Goal: Task Accomplishment & Management: Complete application form

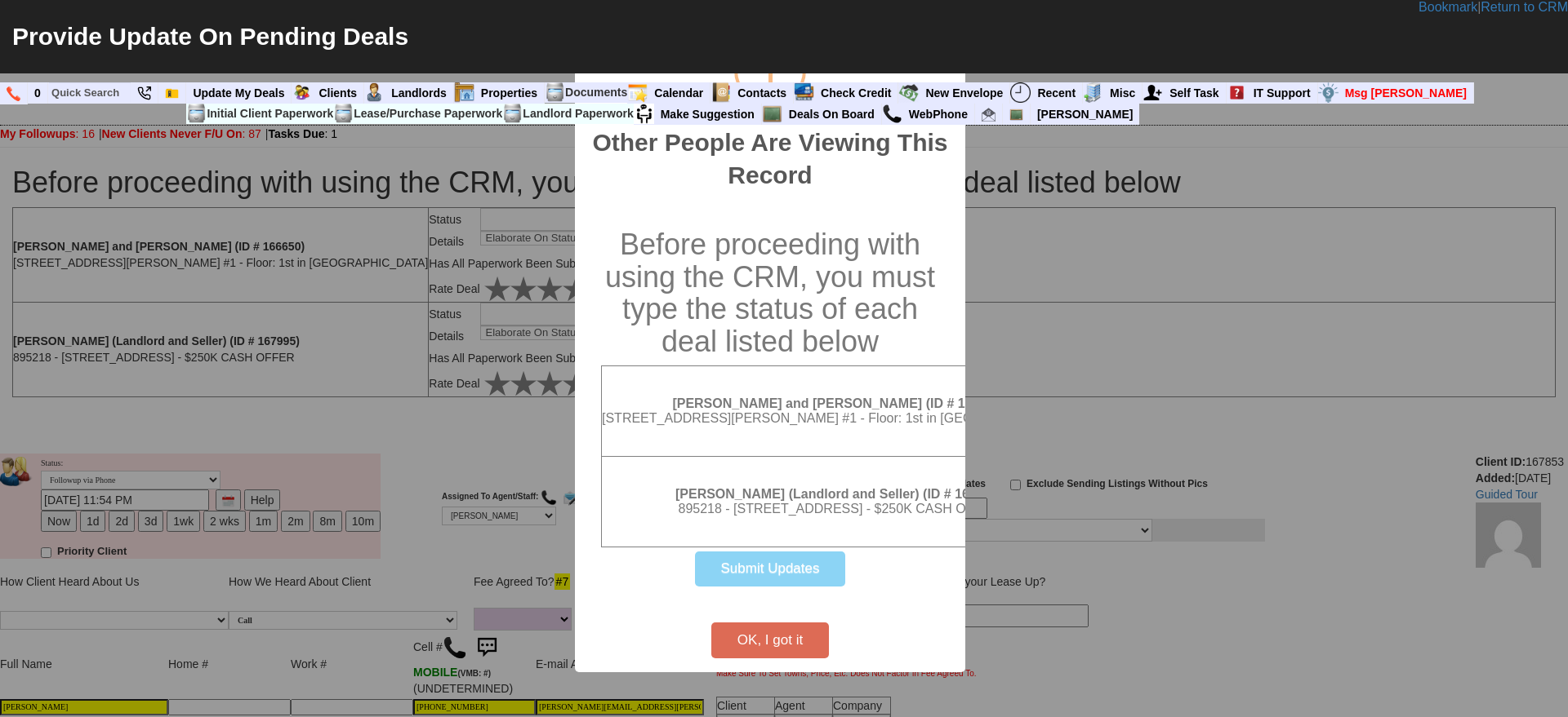
select select
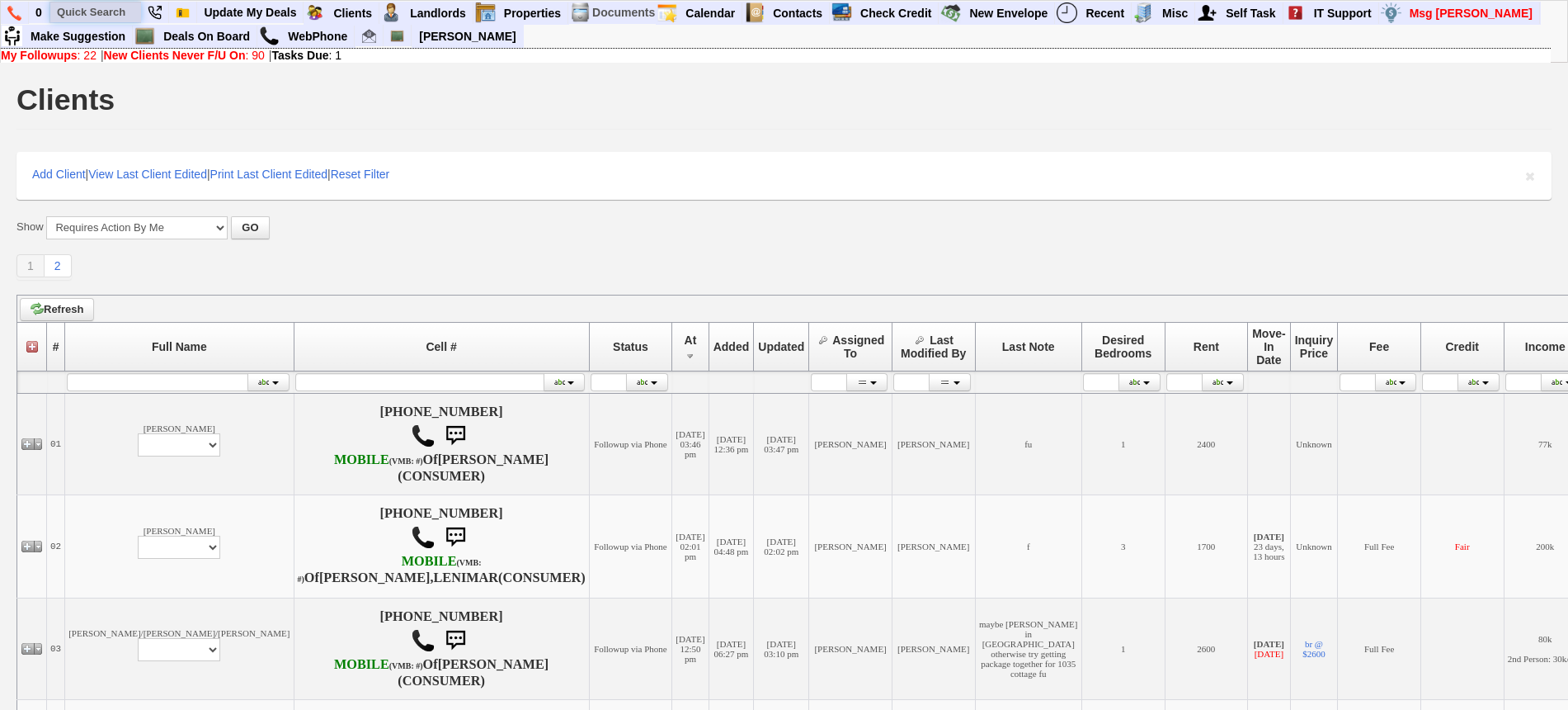
click at [99, 12] on input "text" at bounding box center [95, 12] width 90 height 21
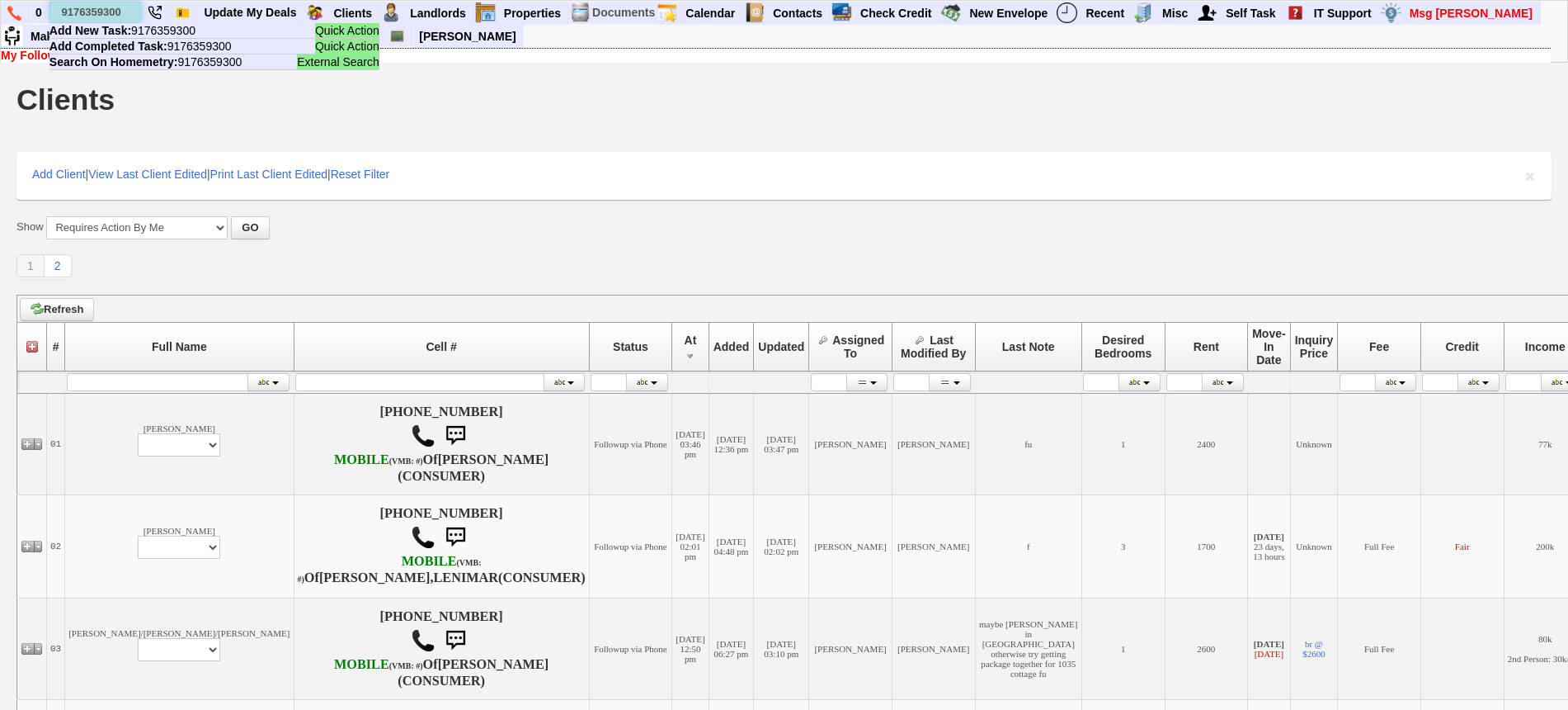
click at [125, 13] on input "9176359300" at bounding box center [95, 12] width 90 height 21
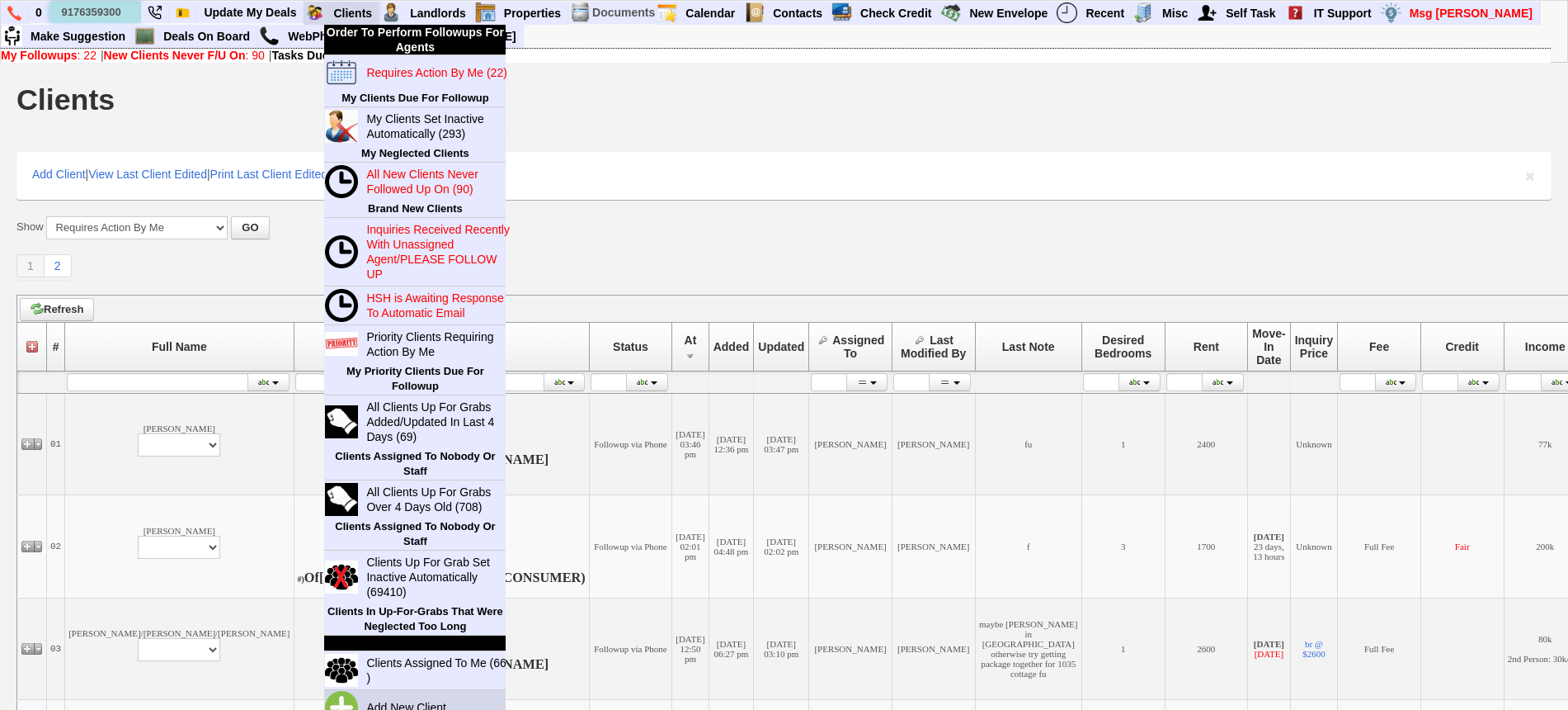
type input "9176359300"
click at [406, 702] on link "Add New Client" at bounding box center [412, 707] width 107 height 22
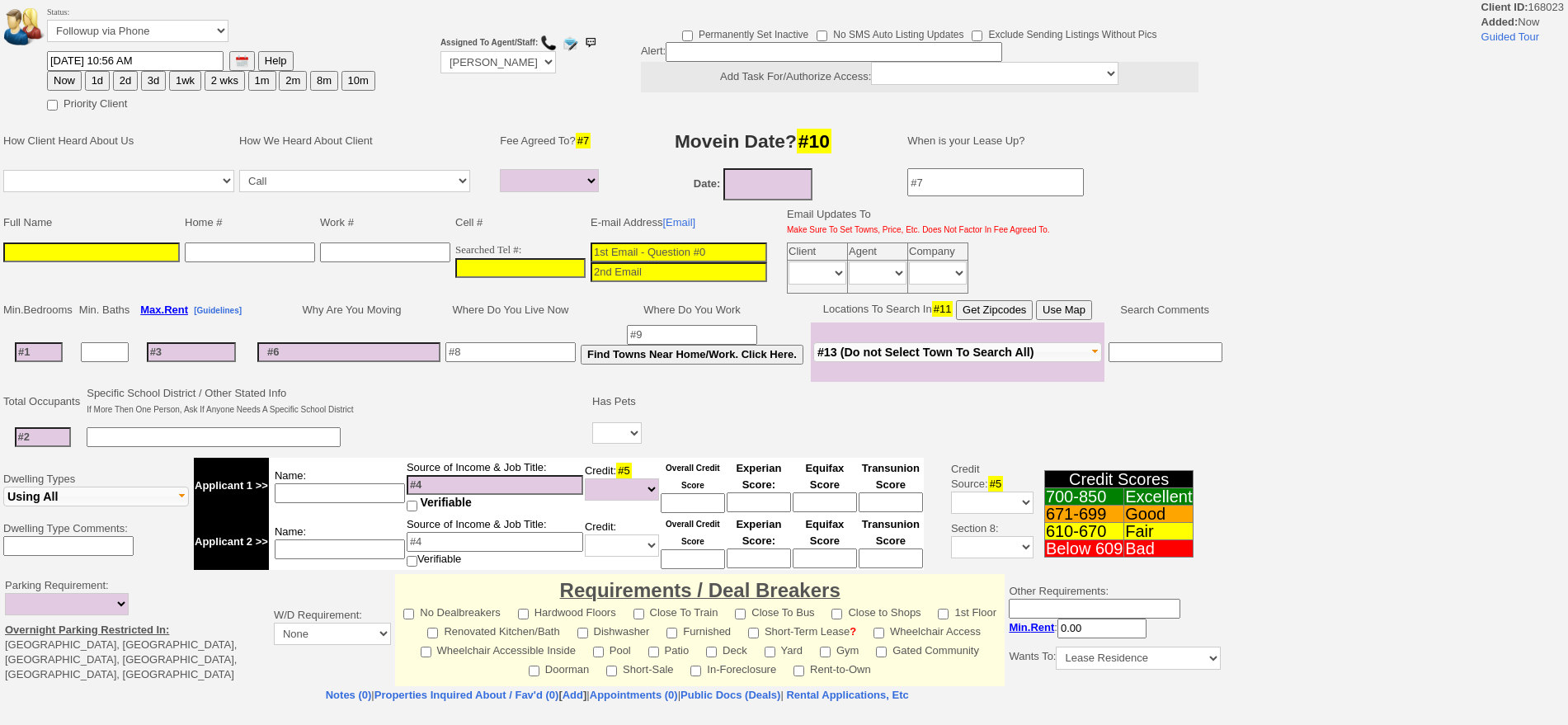
select select
click at [557, 273] on input "___-___-____" at bounding box center [520, 268] width 130 height 20
paste input "917-635-9300"
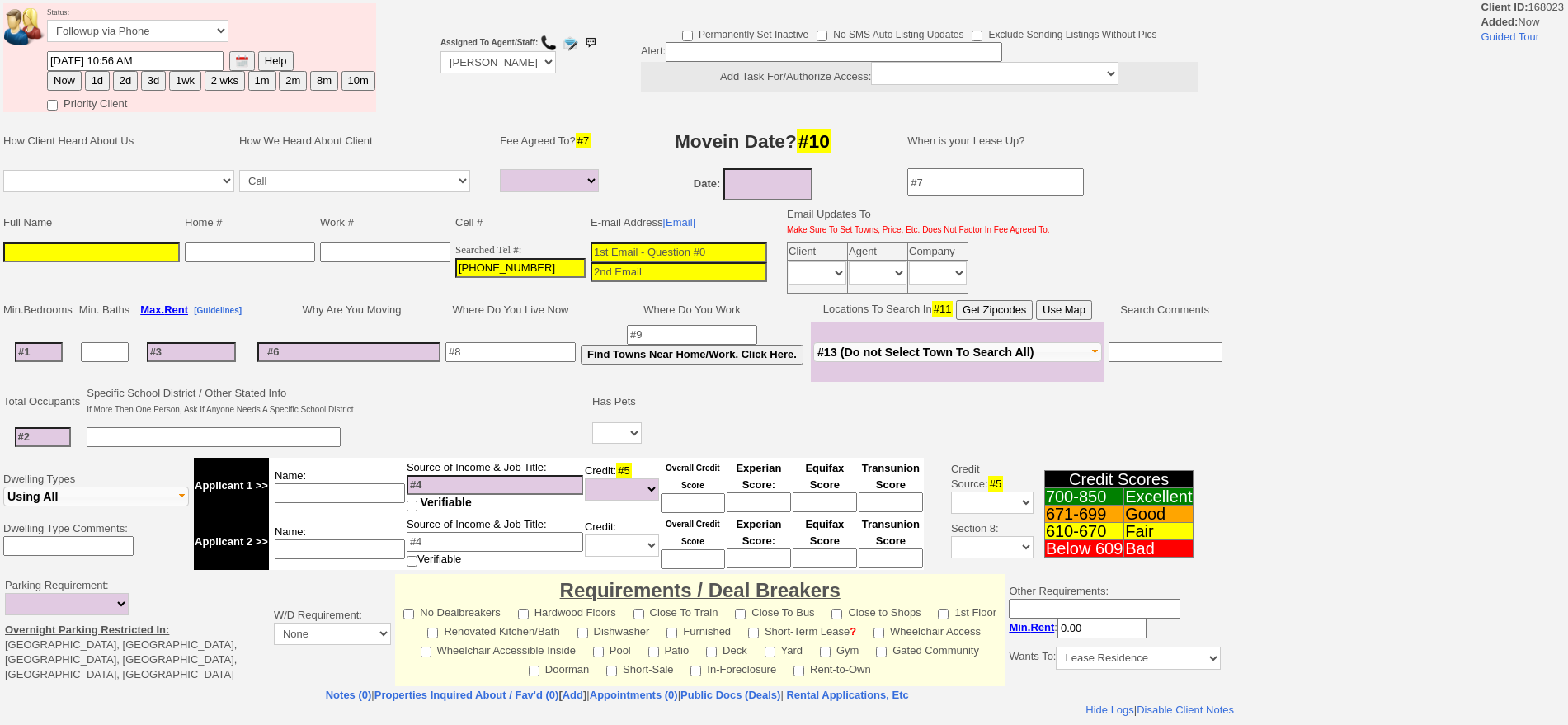
type input "917-635-9300"
click at [157, 249] on input at bounding box center [91, 253] width 177 height 20
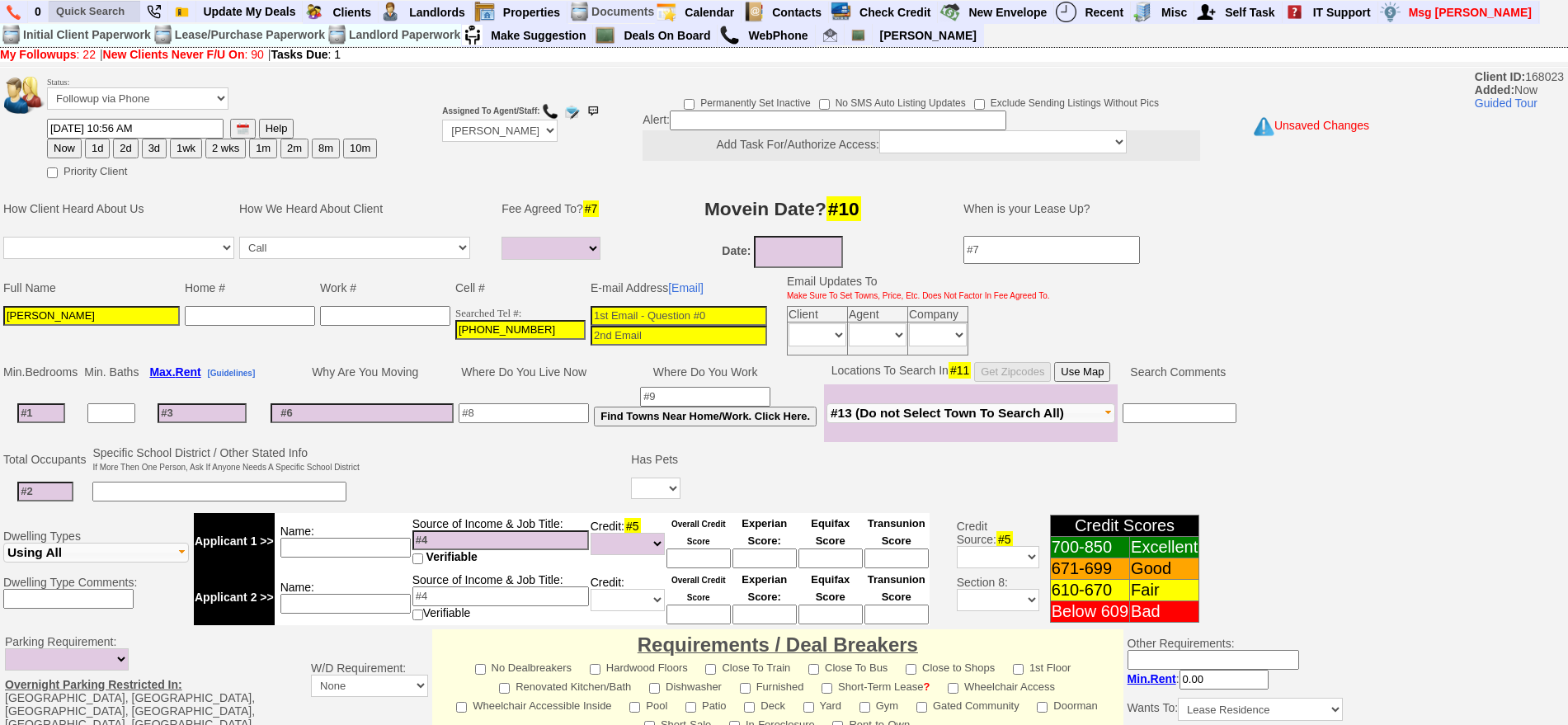
type input "Darianna"
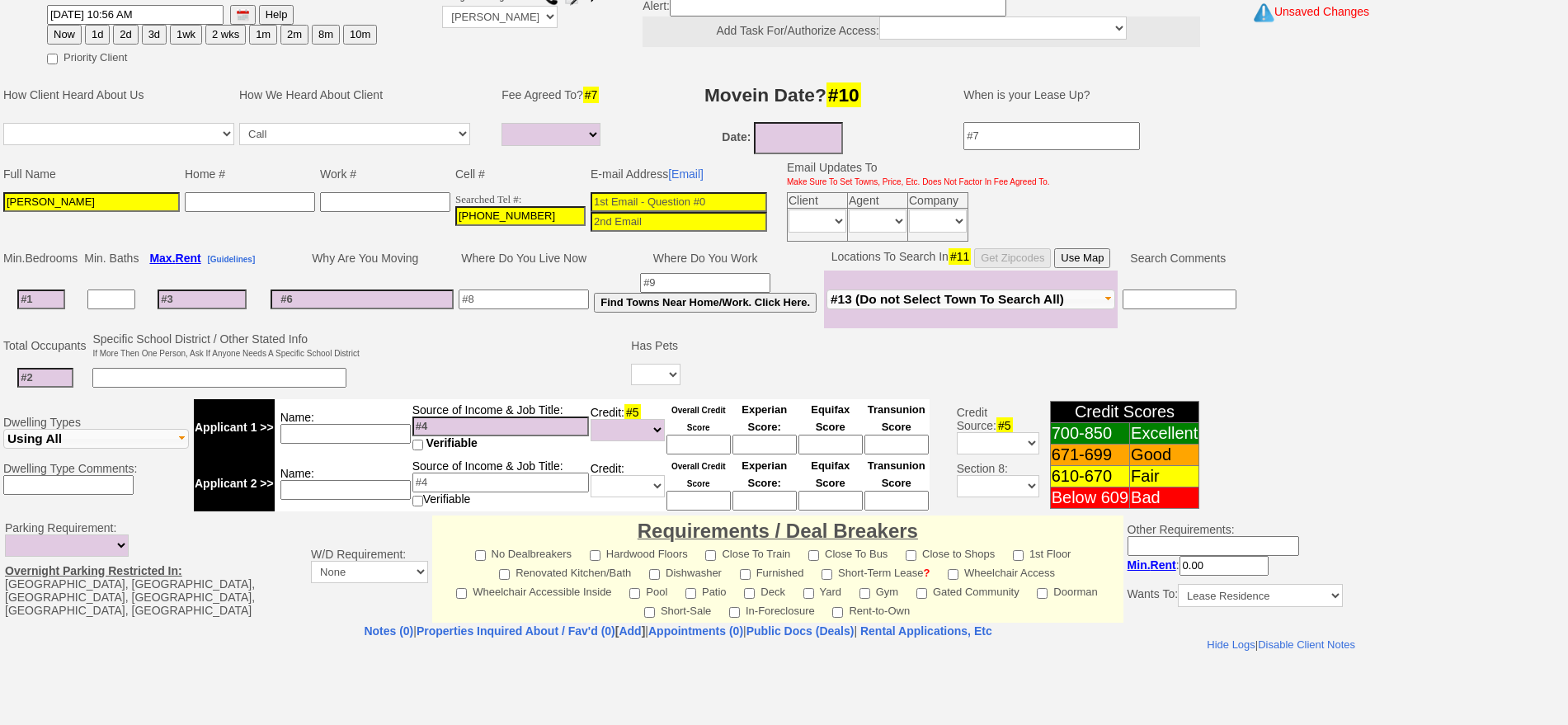
scroll to position [417, 0]
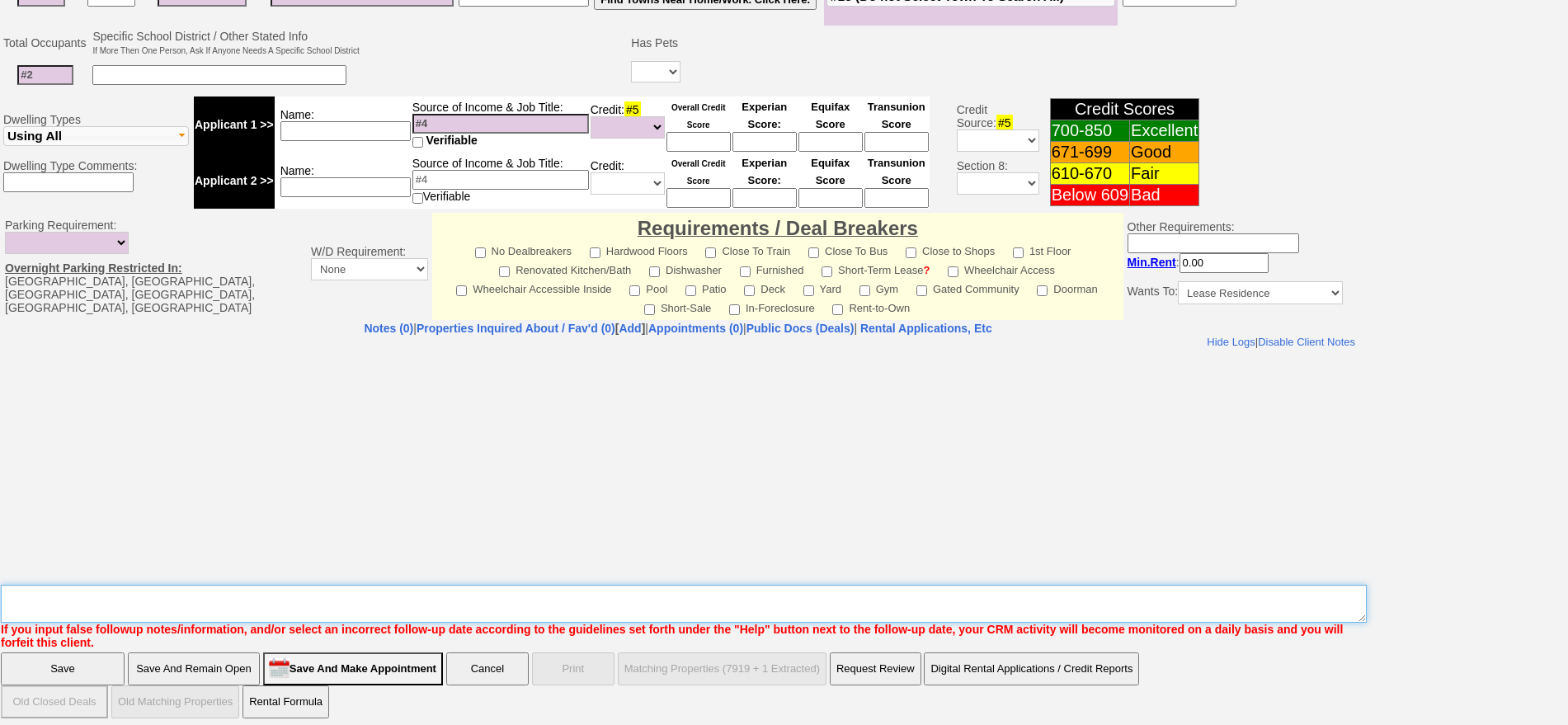
click at [607, 599] on textarea "Insert New Note Here" at bounding box center [684, 604] width 1366 height 38
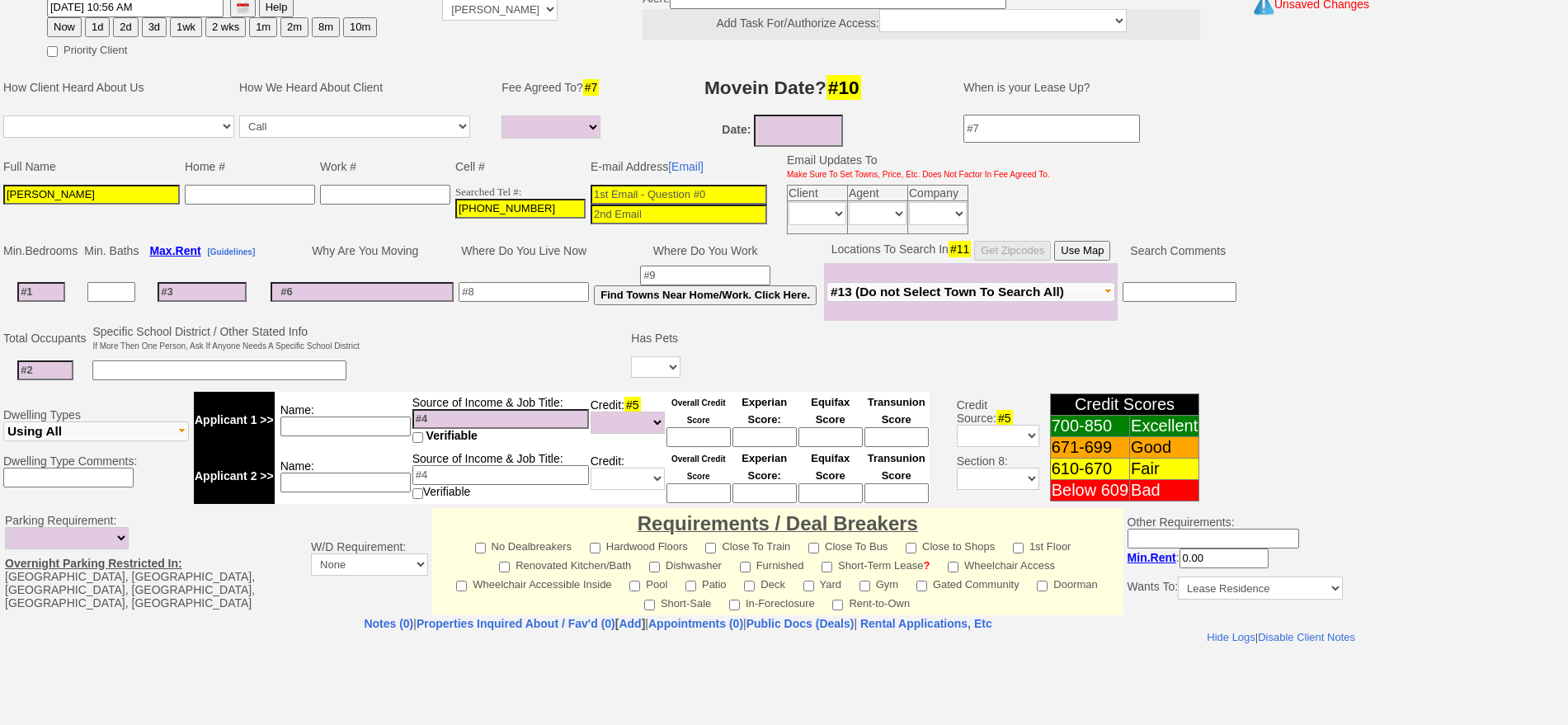
scroll to position [103, 0]
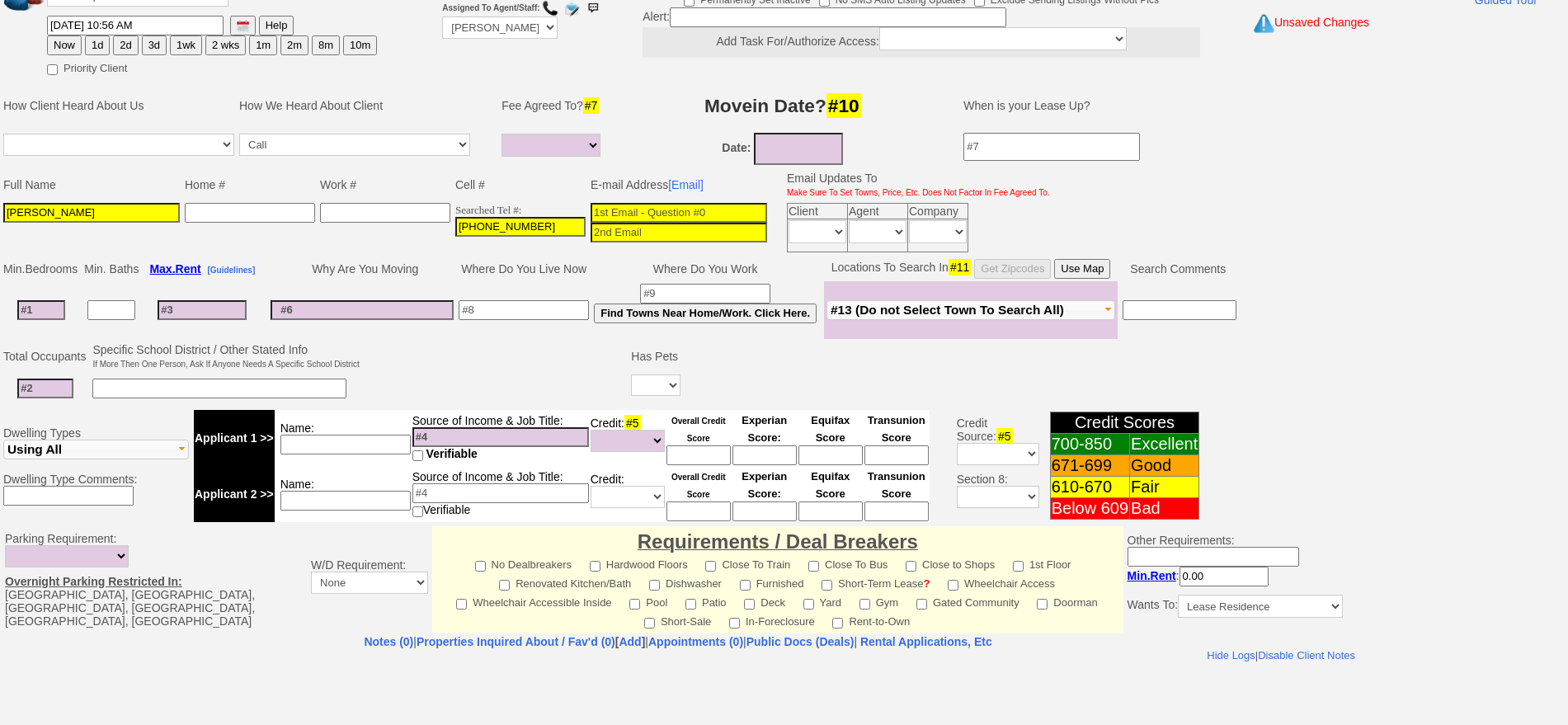
type textarea "210 4g ld fu"
click at [95, 38] on button "1d" at bounding box center [98, 46] width 25 height 20
type input "09/22/2025 10:56 AM"
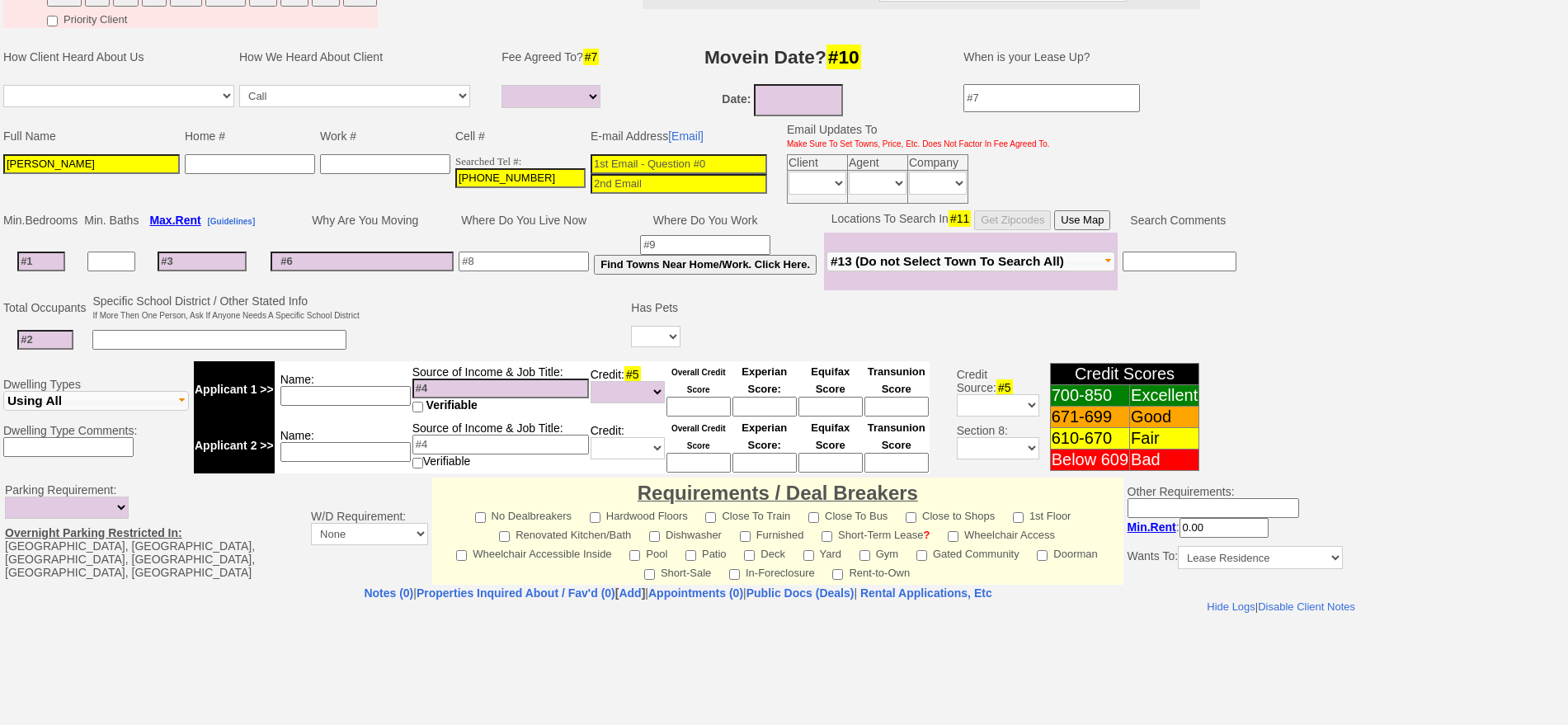
scroll to position [417, 0]
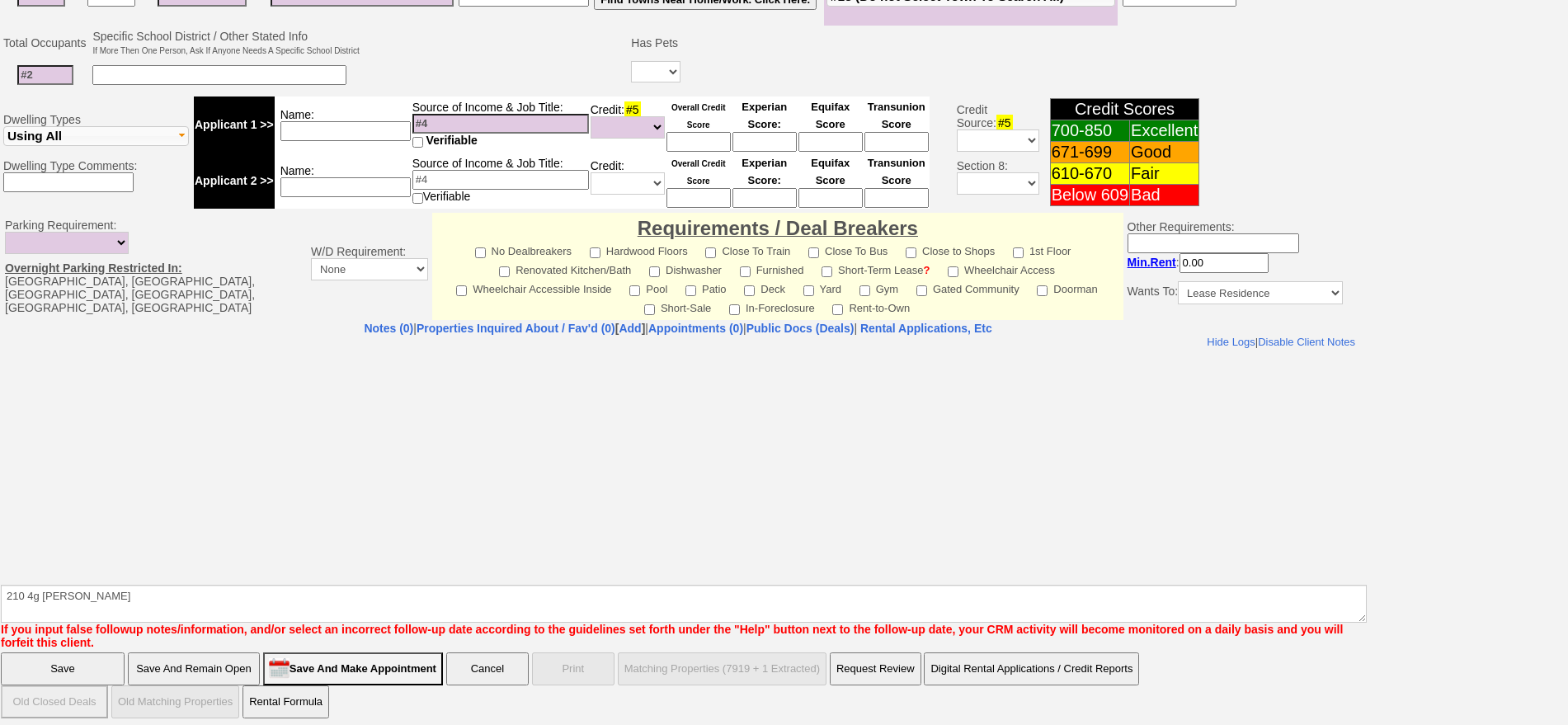
click at [92, 660] on input "Save" at bounding box center [63, 669] width 124 height 33
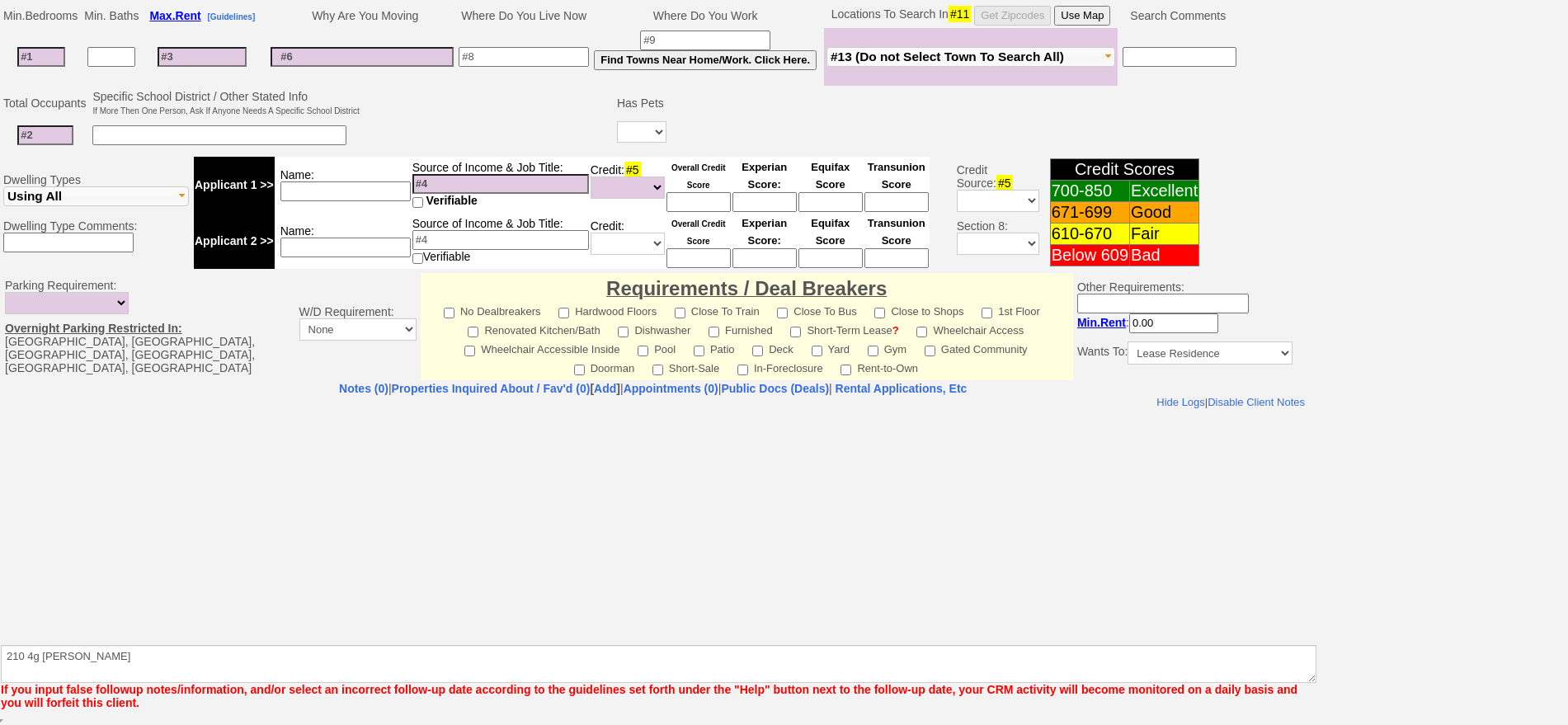
scroll to position [357, 0]
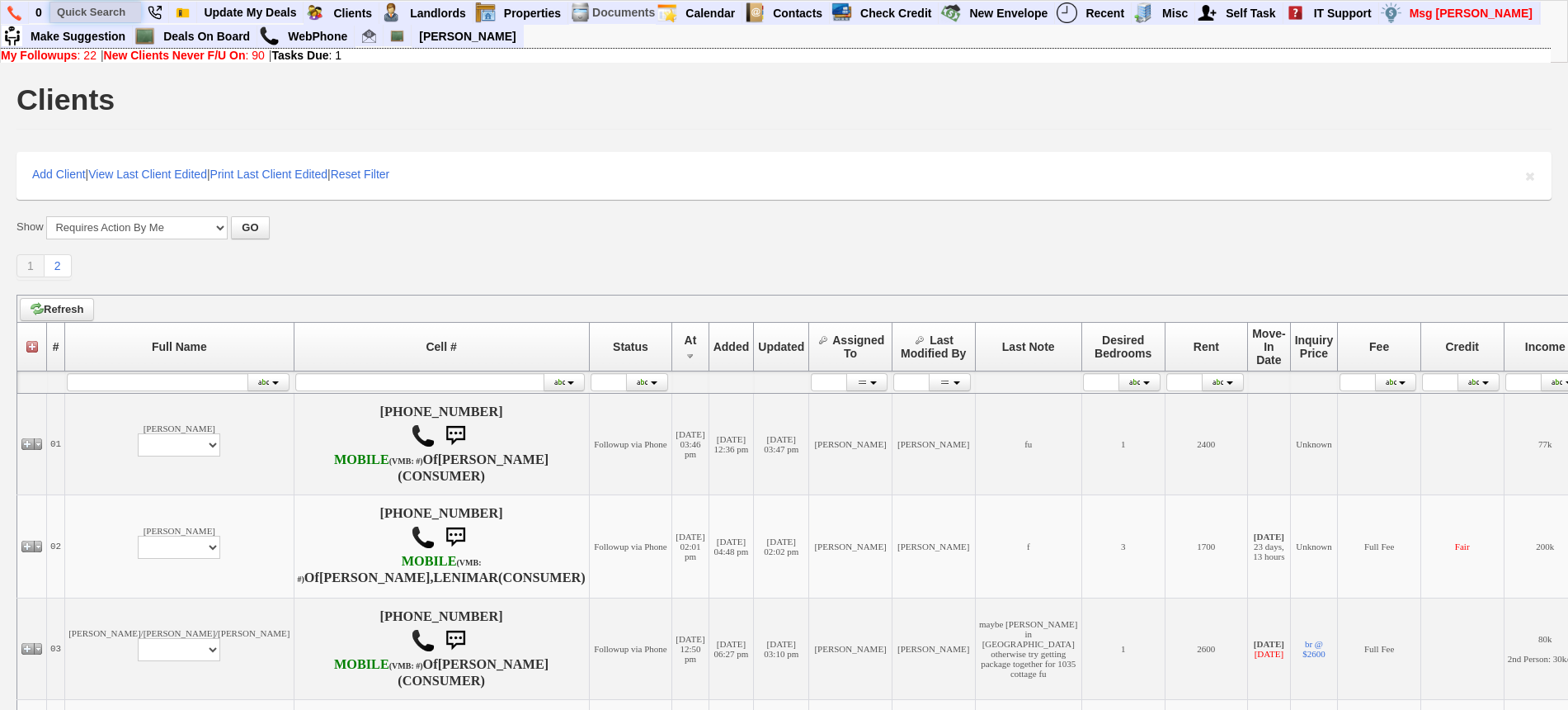
click at [94, 11] on input "text" at bounding box center [95, 12] width 90 height 21
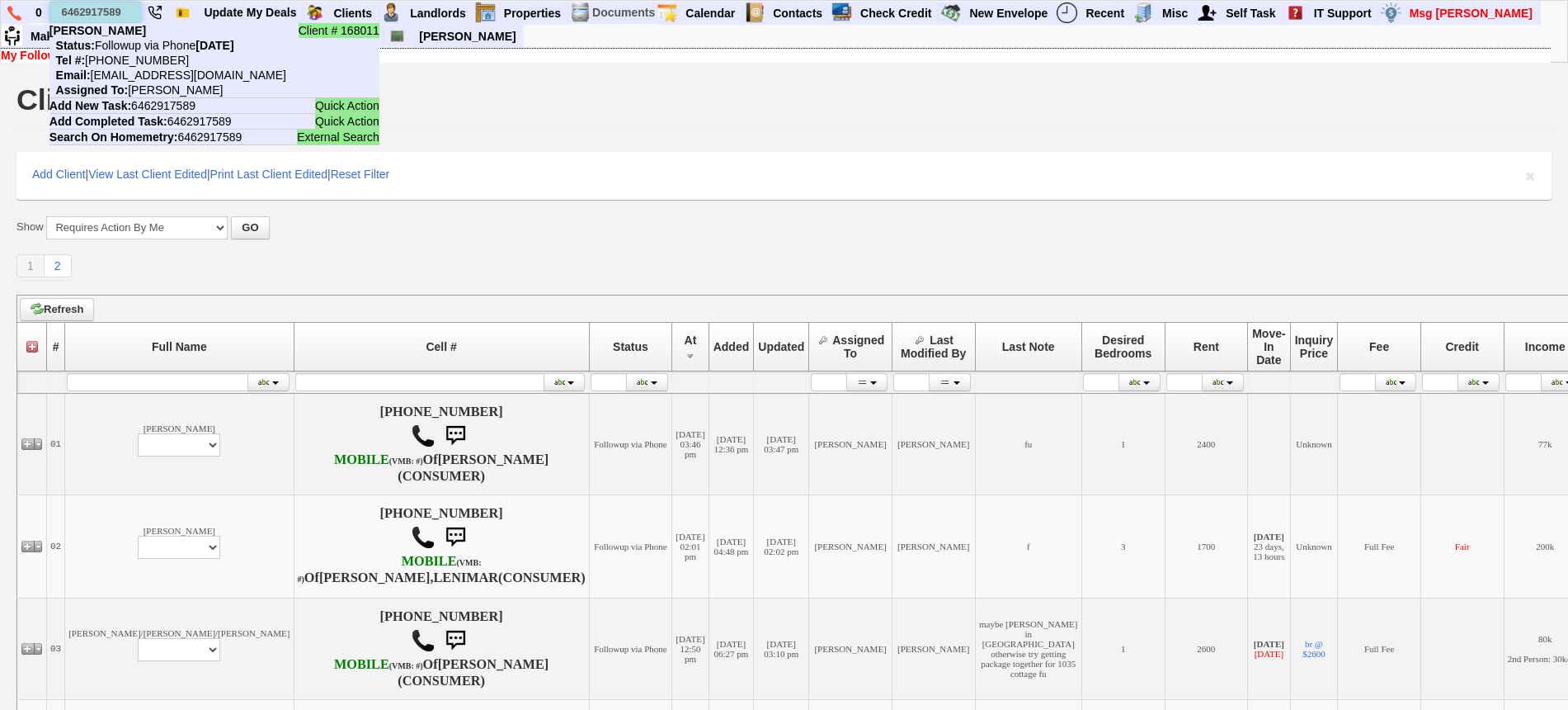
click at [112, 10] on input "6462917589" at bounding box center [95, 12] width 90 height 21
click at [111, 10] on input "6462917589" at bounding box center [95, 12] width 90 height 21
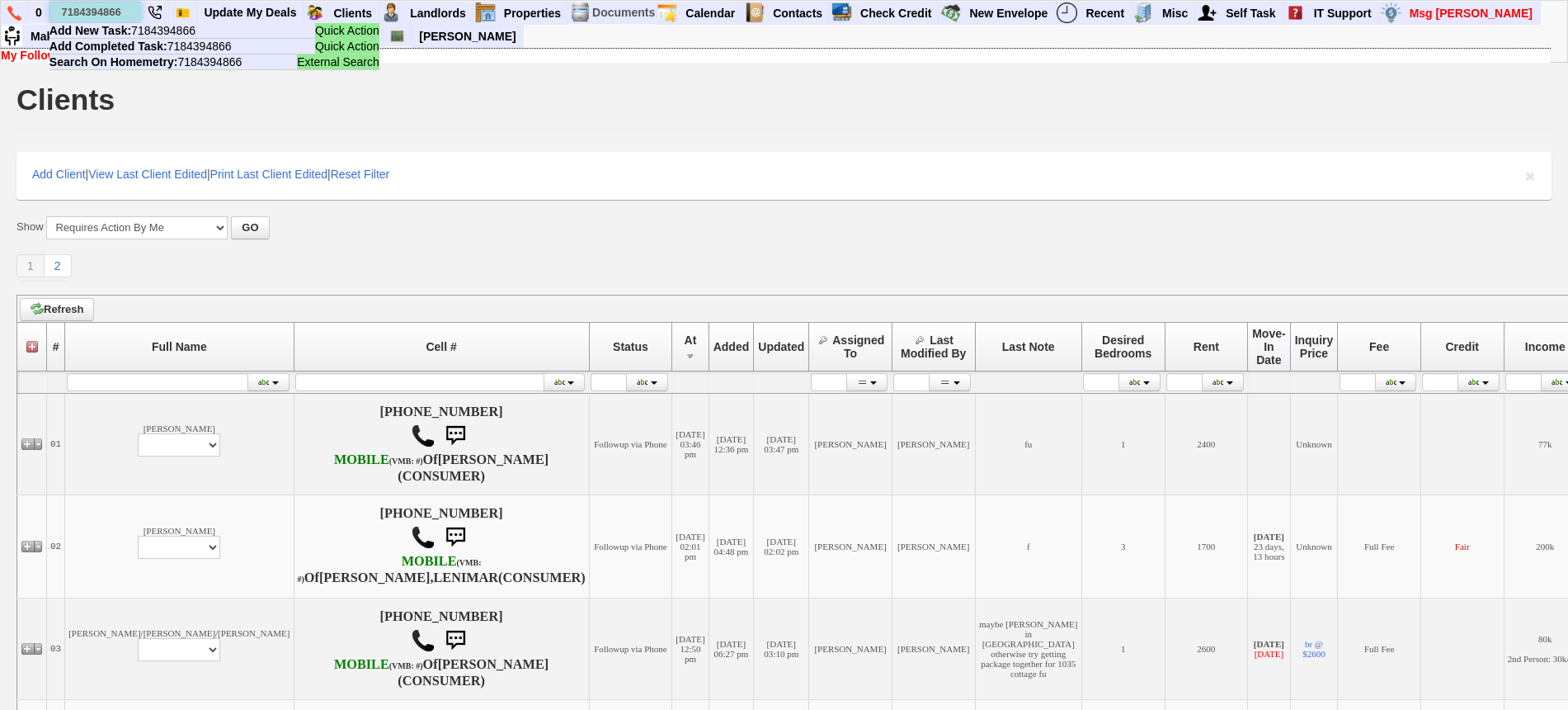
click at [113, 10] on input "7184394866" at bounding box center [95, 12] width 90 height 21
click at [112, 9] on input "7184394866" at bounding box center [95, 12] width 90 height 21
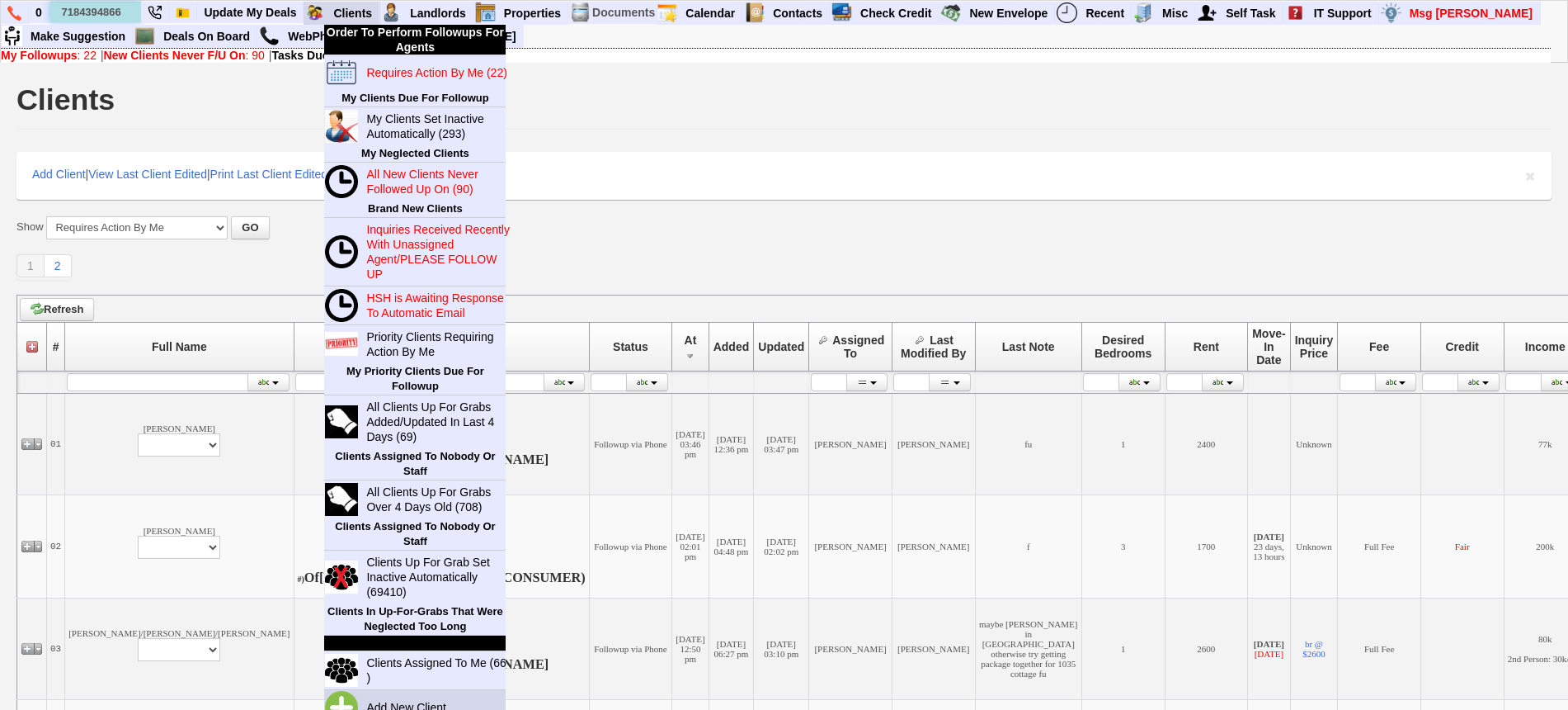
type input "7184394866"
click at [439, 705] on link "Add New Client" at bounding box center [412, 707] width 107 height 22
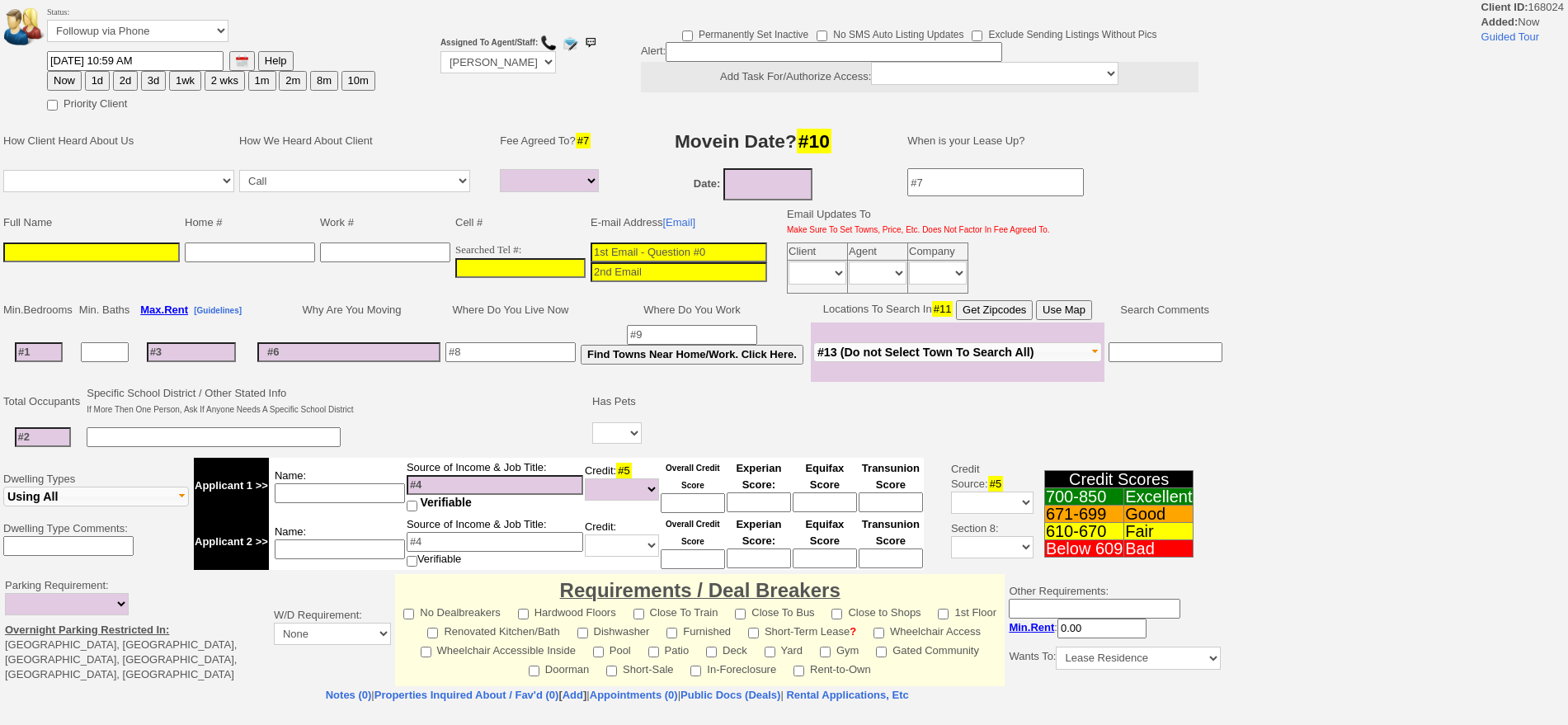
select select
click at [552, 255] on td "Searched Tel #:" at bounding box center [520, 268] width 135 height 56
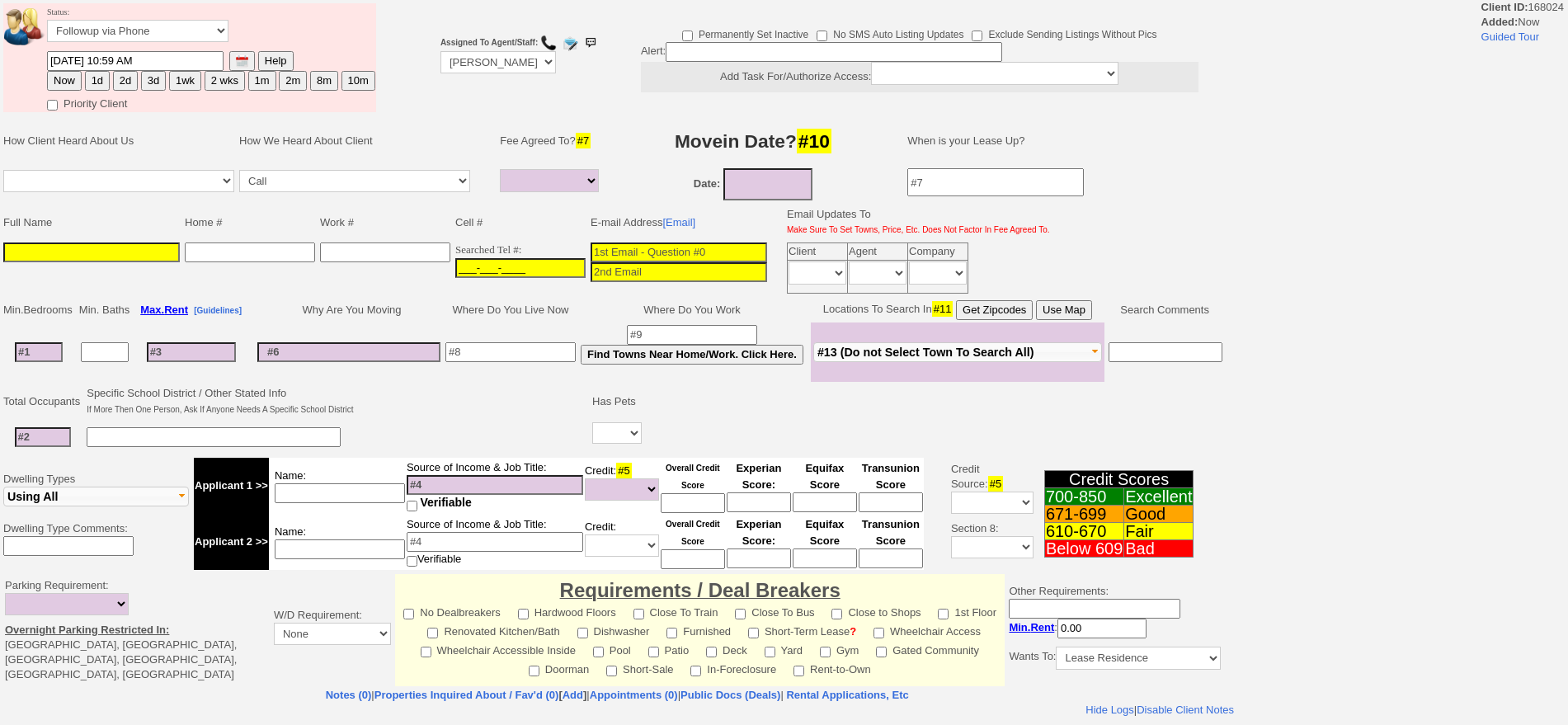
click at [523, 260] on input "___-___-____" at bounding box center [520, 268] width 130 height 20
paste input "718-439-4866"
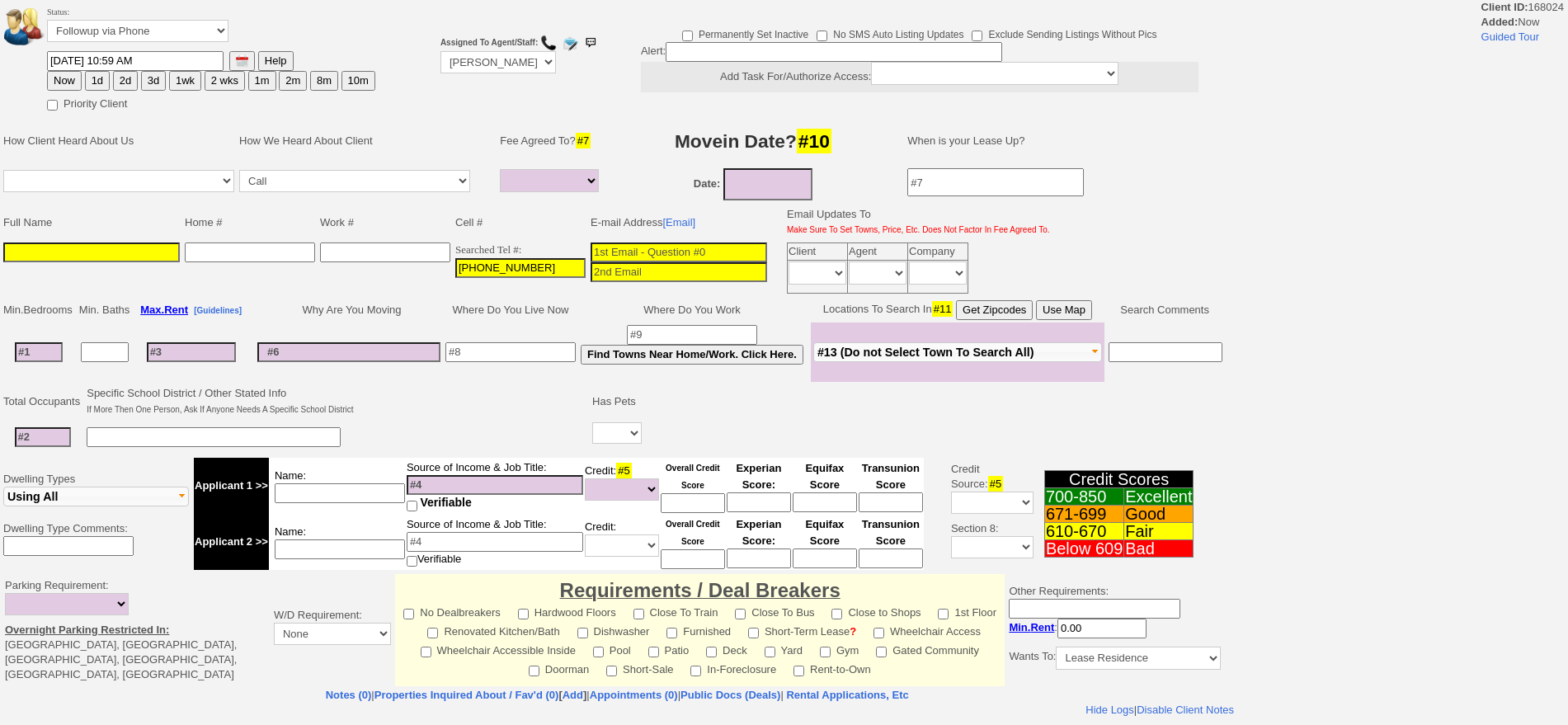
type input "718-439-4866"
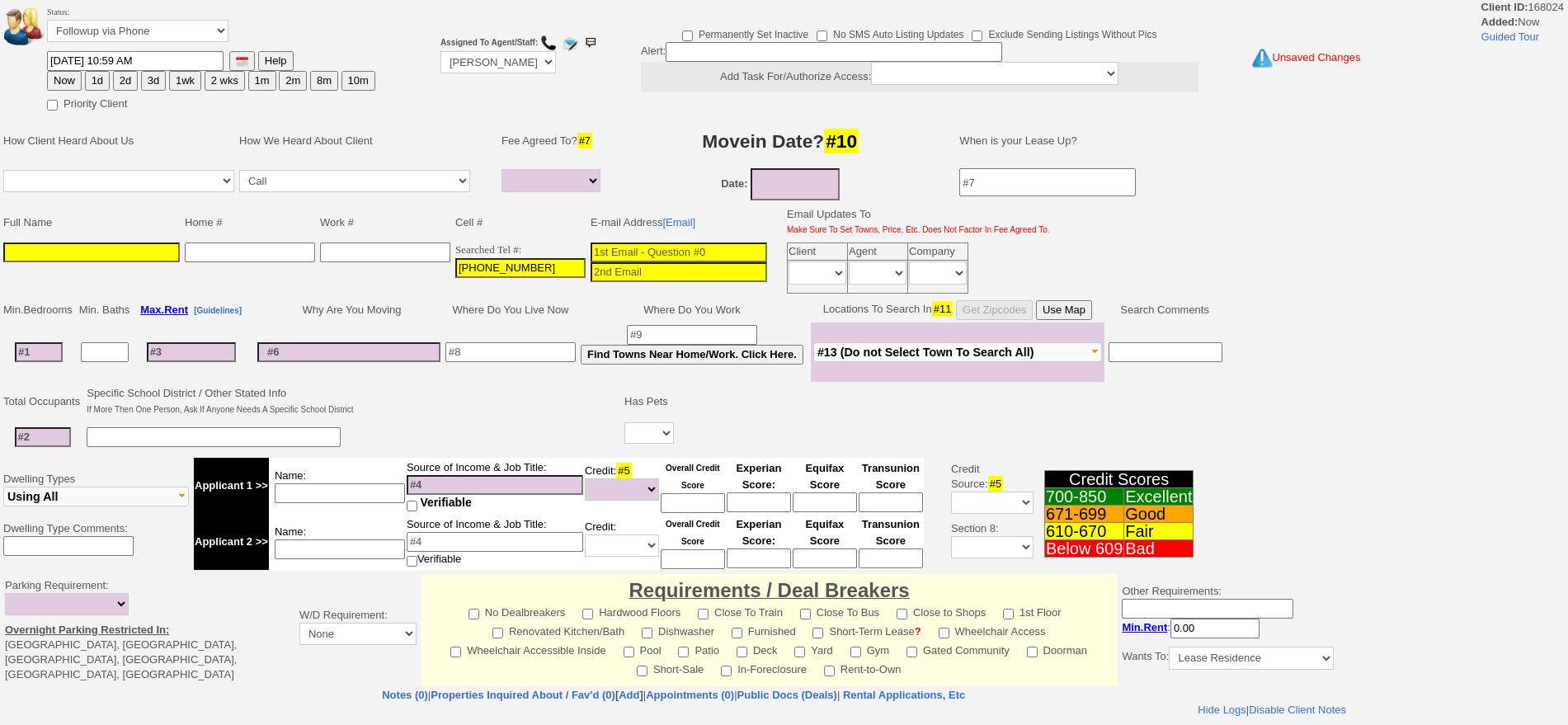
click at [152, 246] on input at bounding box center [91, 253] width 177 height 20
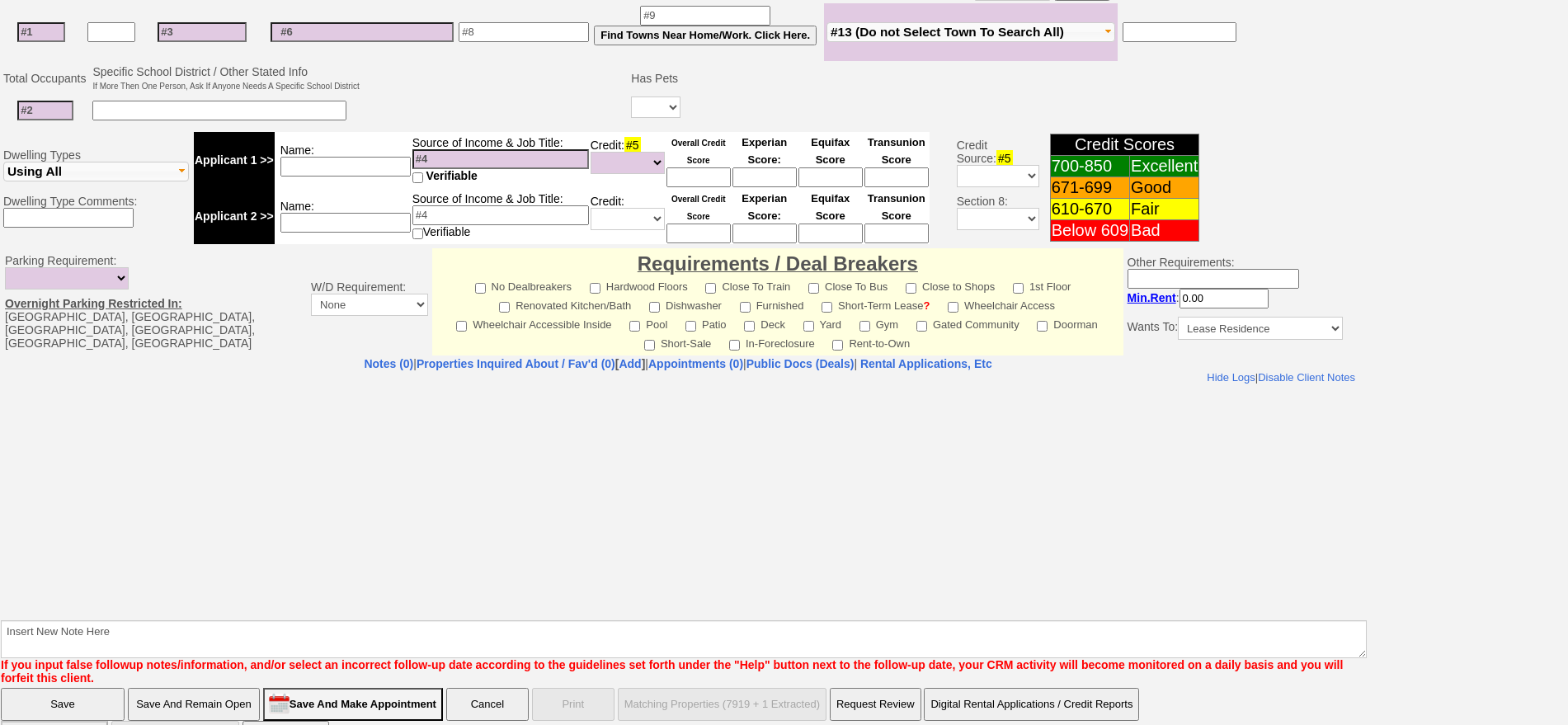
scroll to position [417, 0]
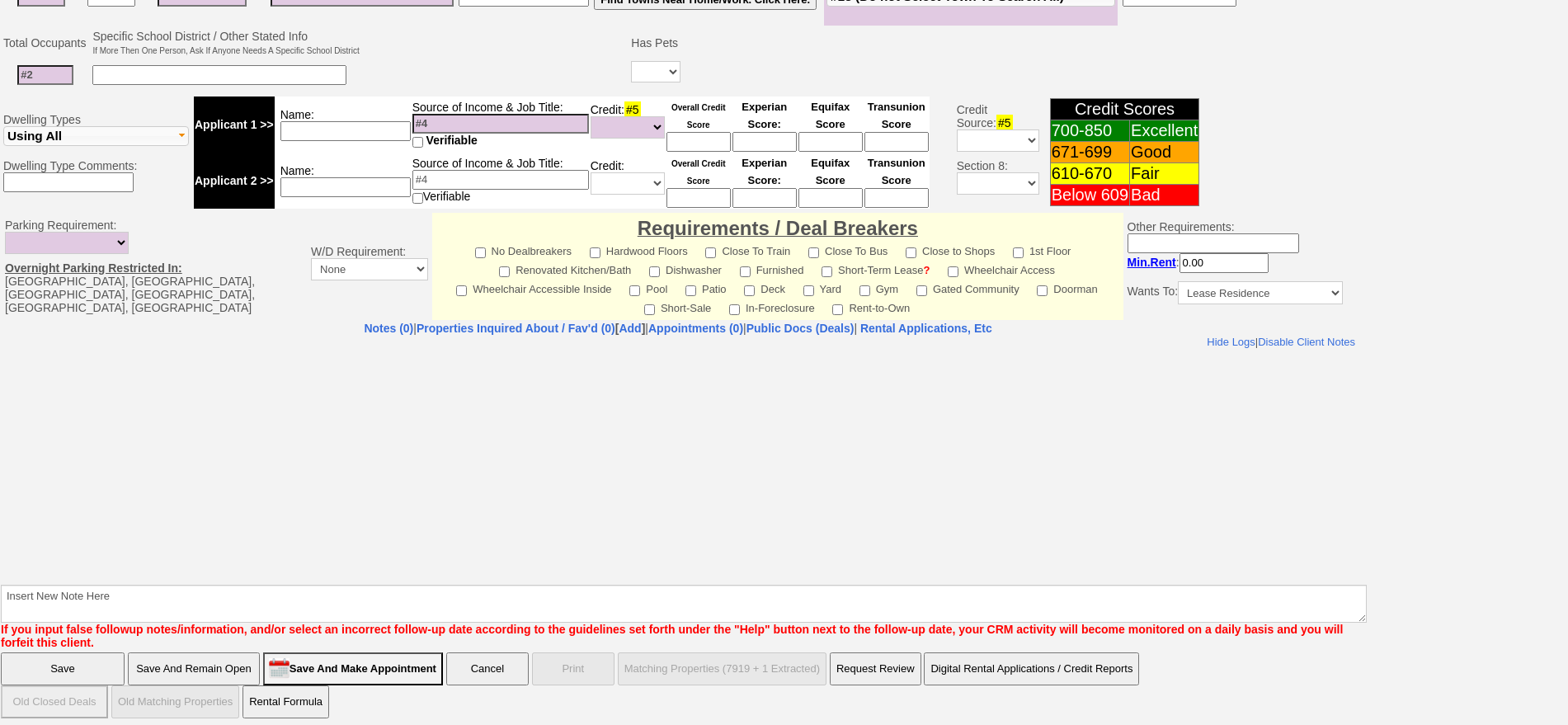
type input "Unknown"
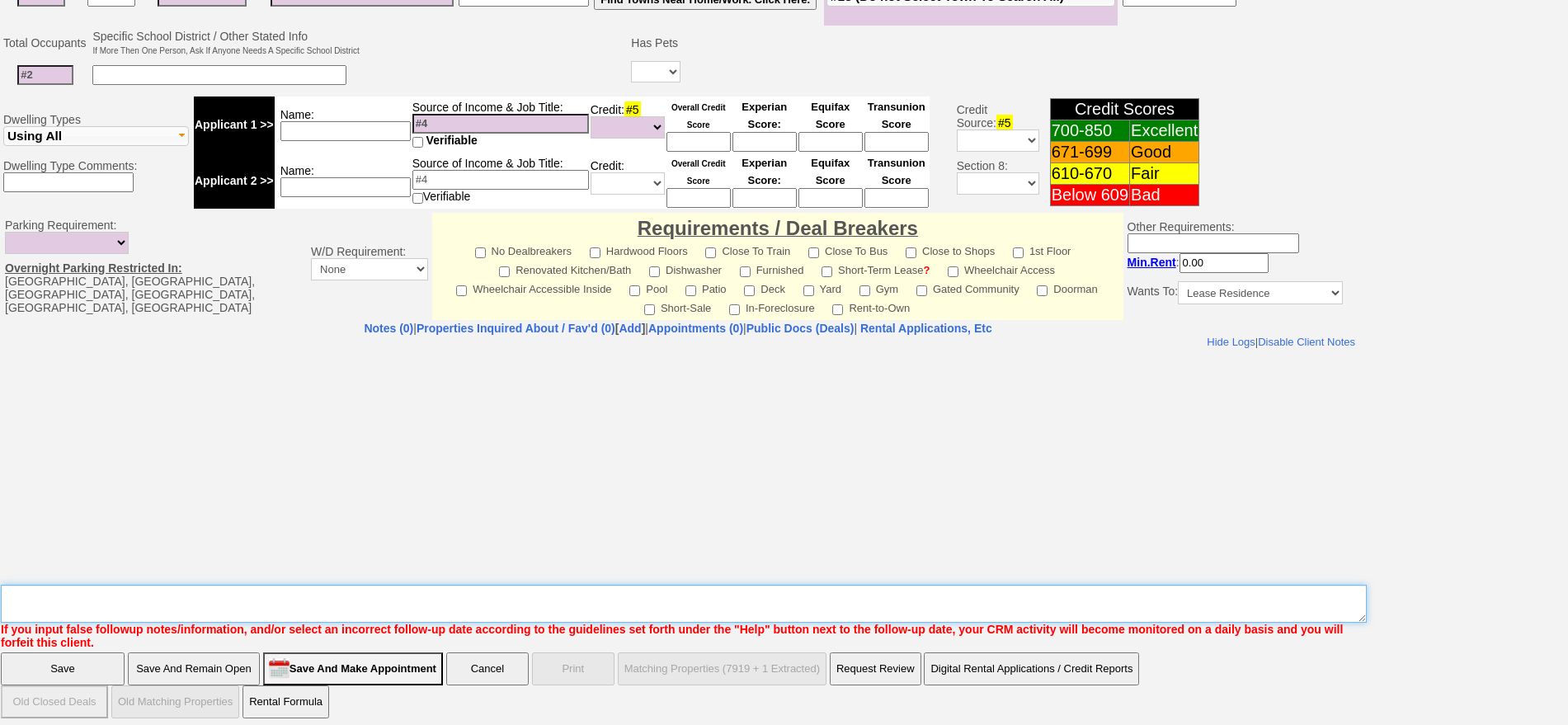
click at [600, 590] on textarea "Insert New Note Here" at bounding box center [684, 604] width 1366 height 38
type textarea "buy coop on richbell fu"
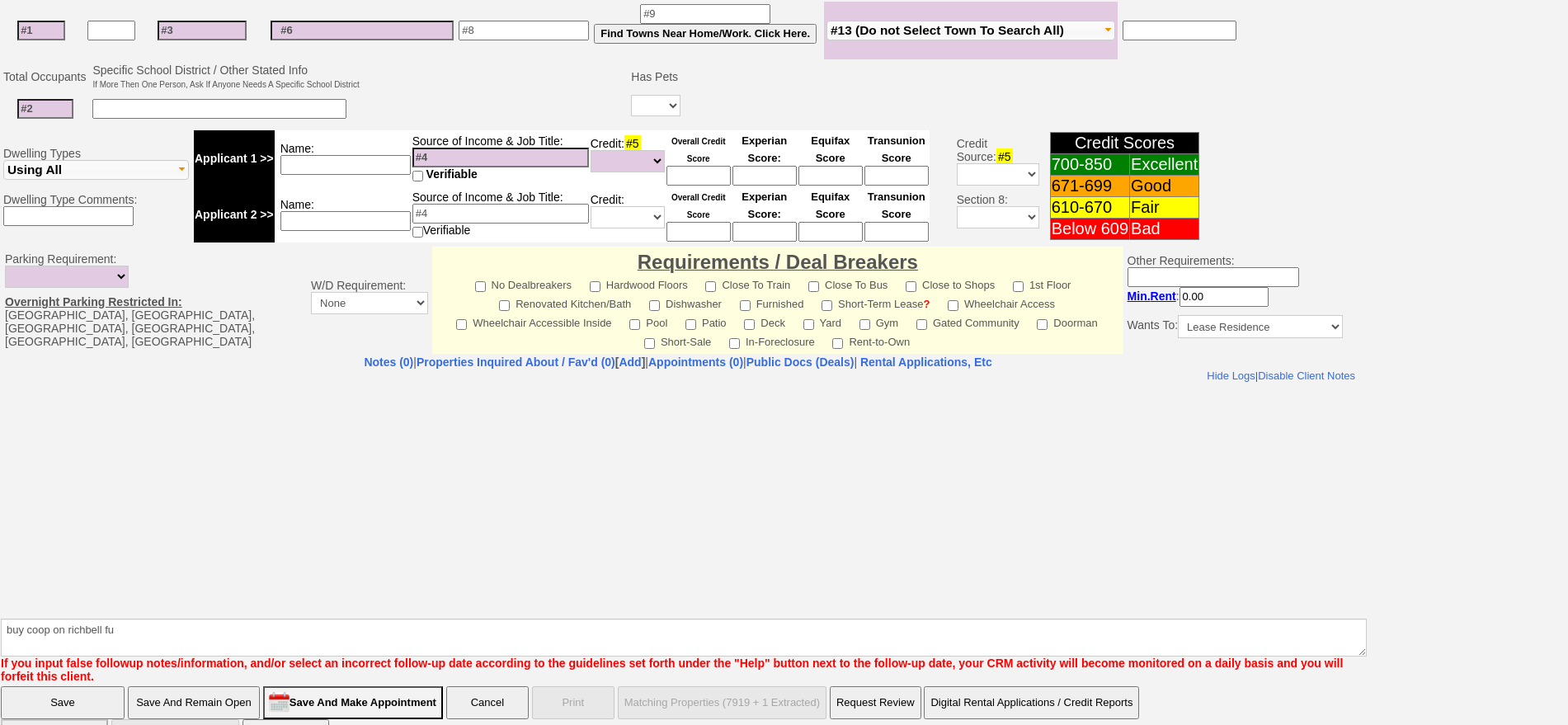
scroll to position [0, 0]
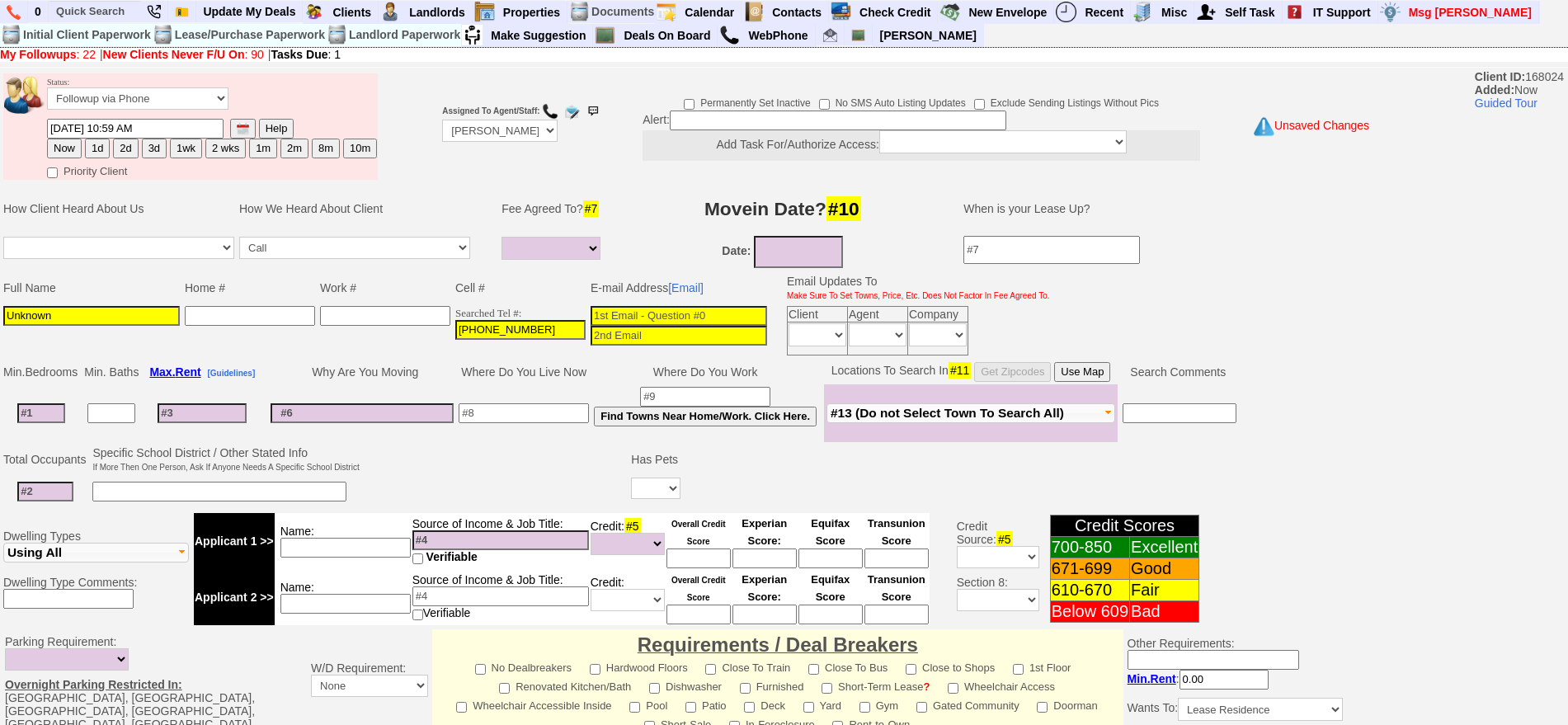
click at [89, 145] on button "1d" at bounding box center [98, 149] width 25 height 20
type input "09/22/2025 10:59 AM"
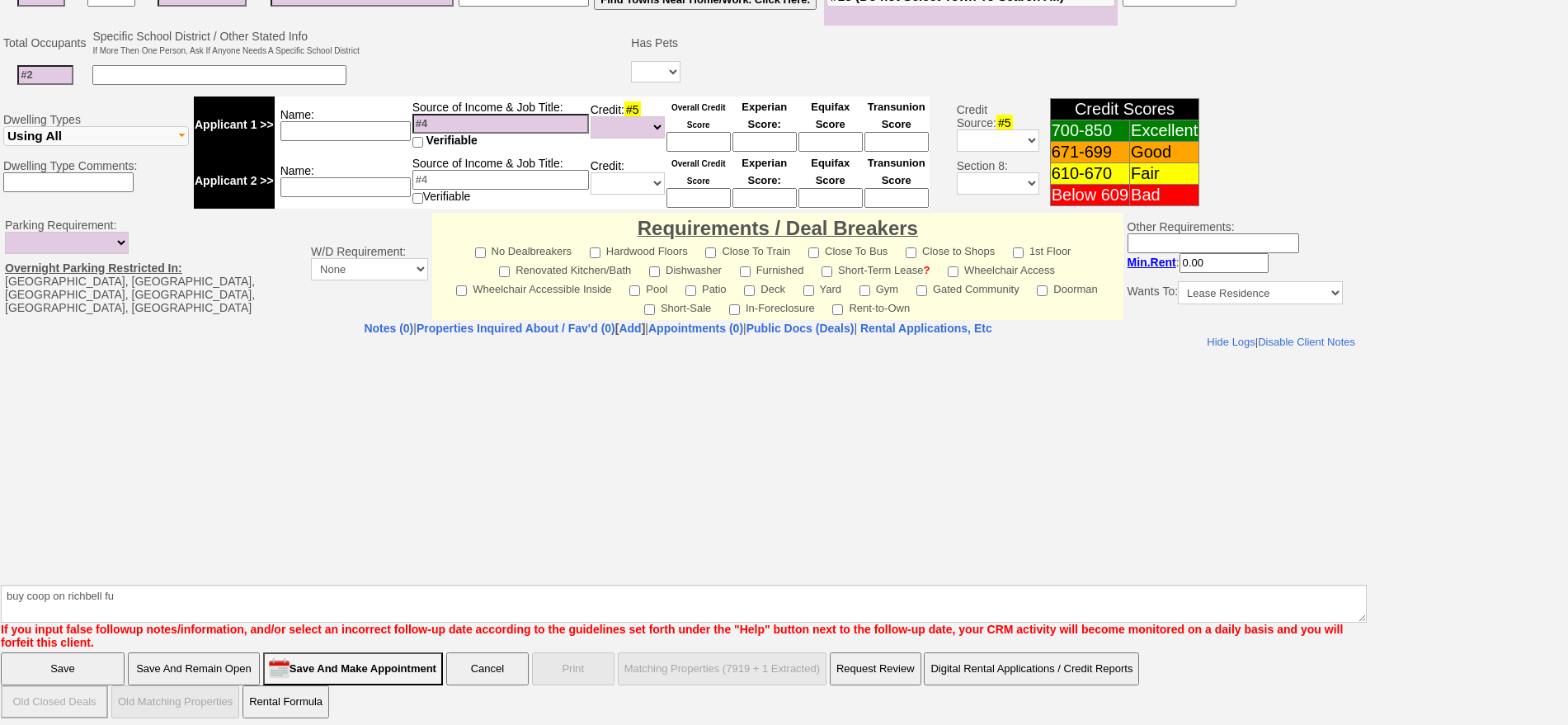
click at [107, 661] on input "Save" at bounding box center [63, 669] width 124 height 33
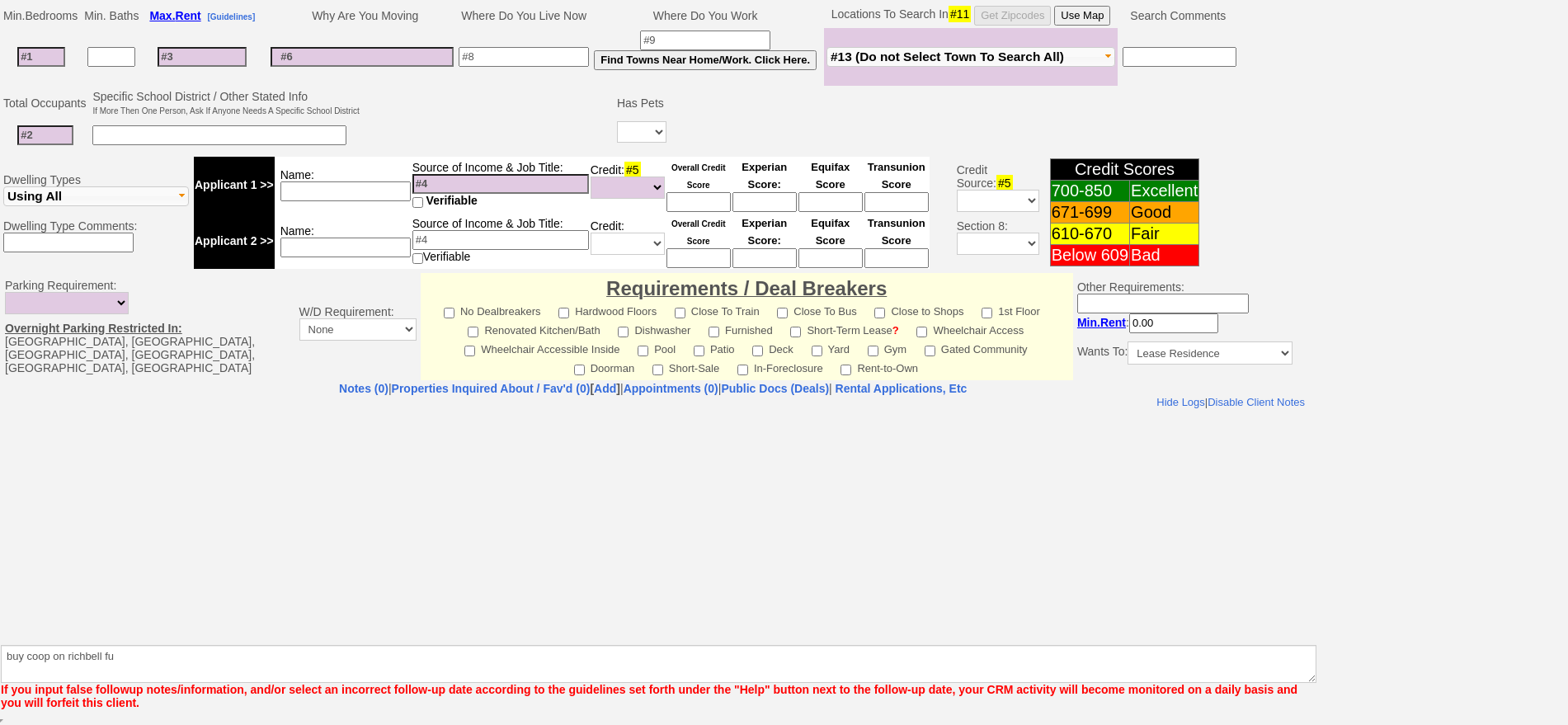
scroll to position [357, 0]
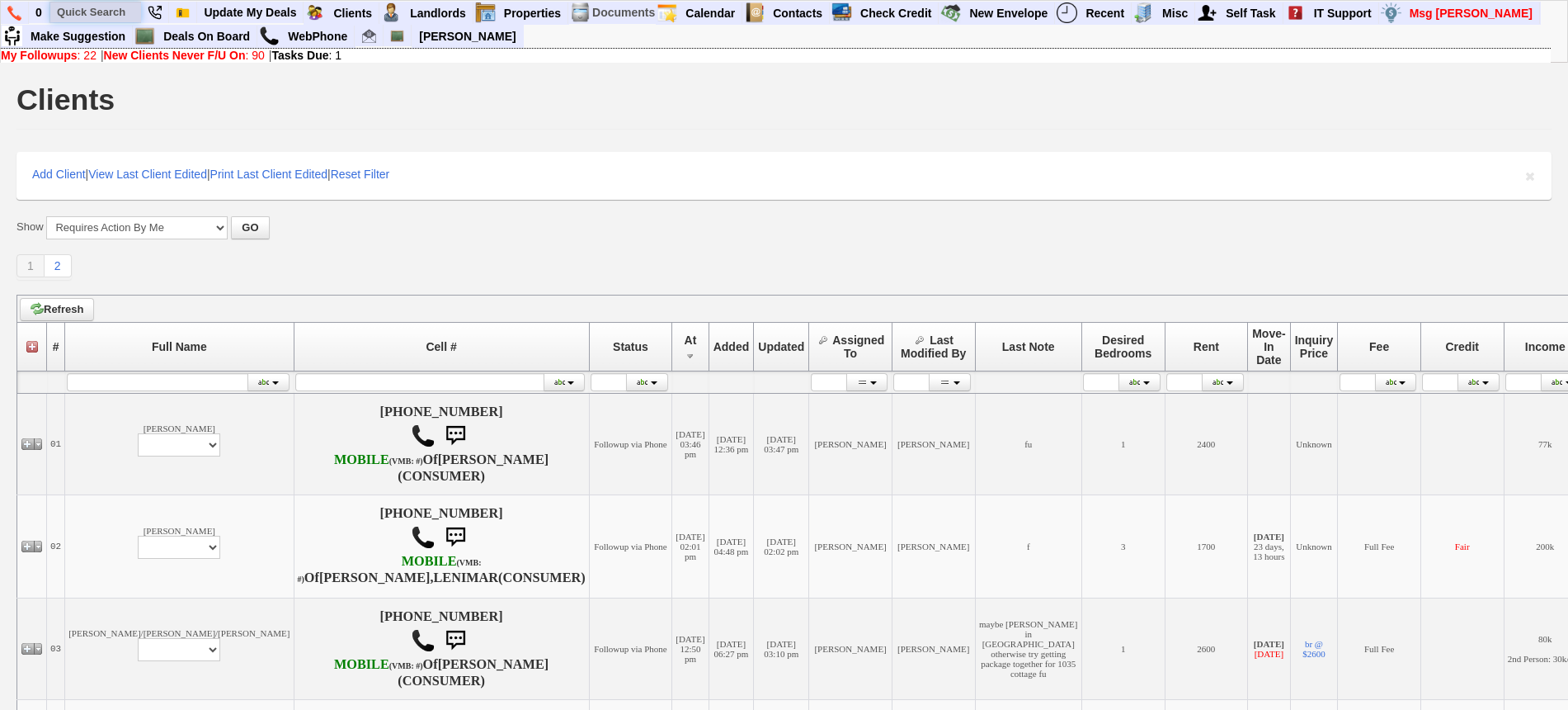
click at [89, 14] on input "text" at bounding box center [95, 12] width 90 height 21
paste input "917) 659-2790"
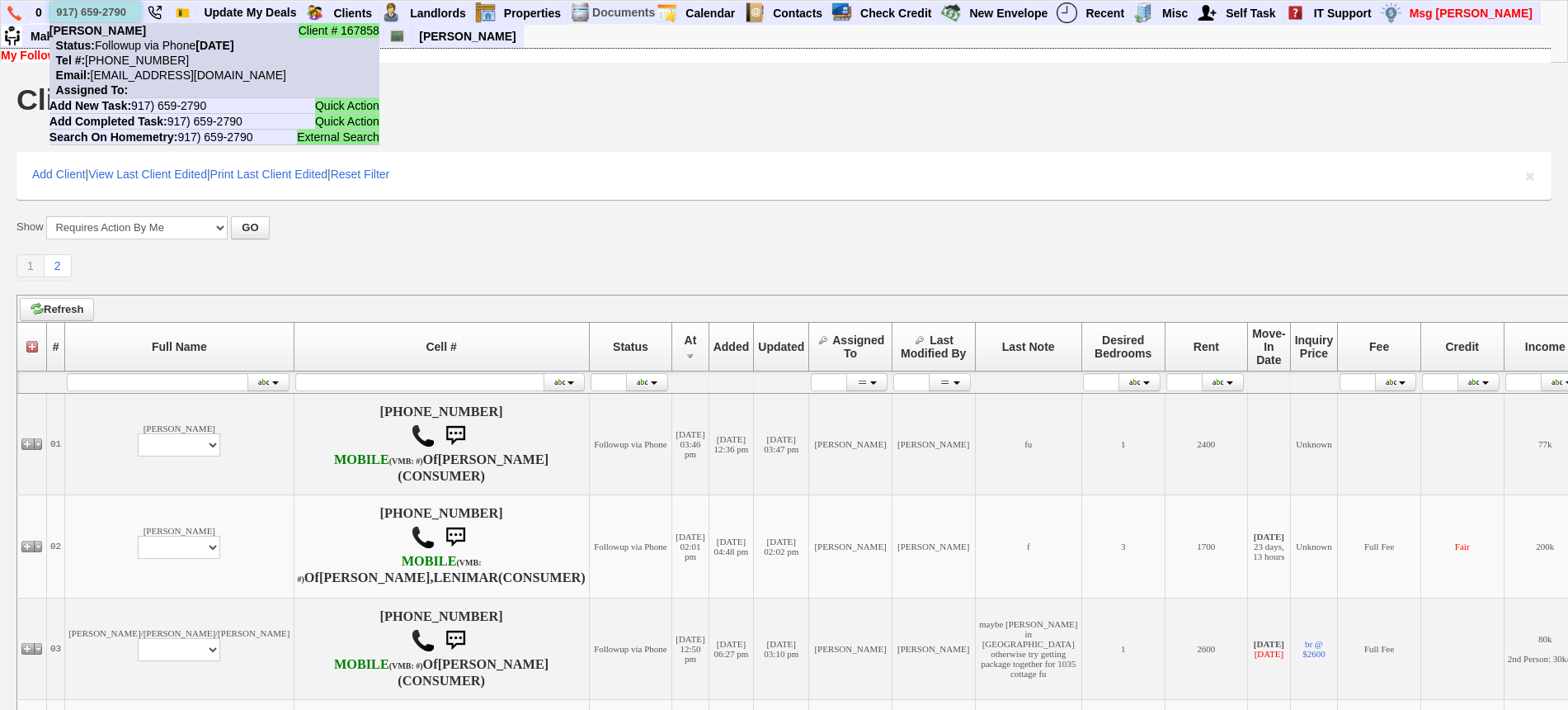
type input "917) 659-2790"
click at [141, 39] on nobr "Status: Followup via Phone [DATE]" at bounding box center [142, 45] width 185 height 13
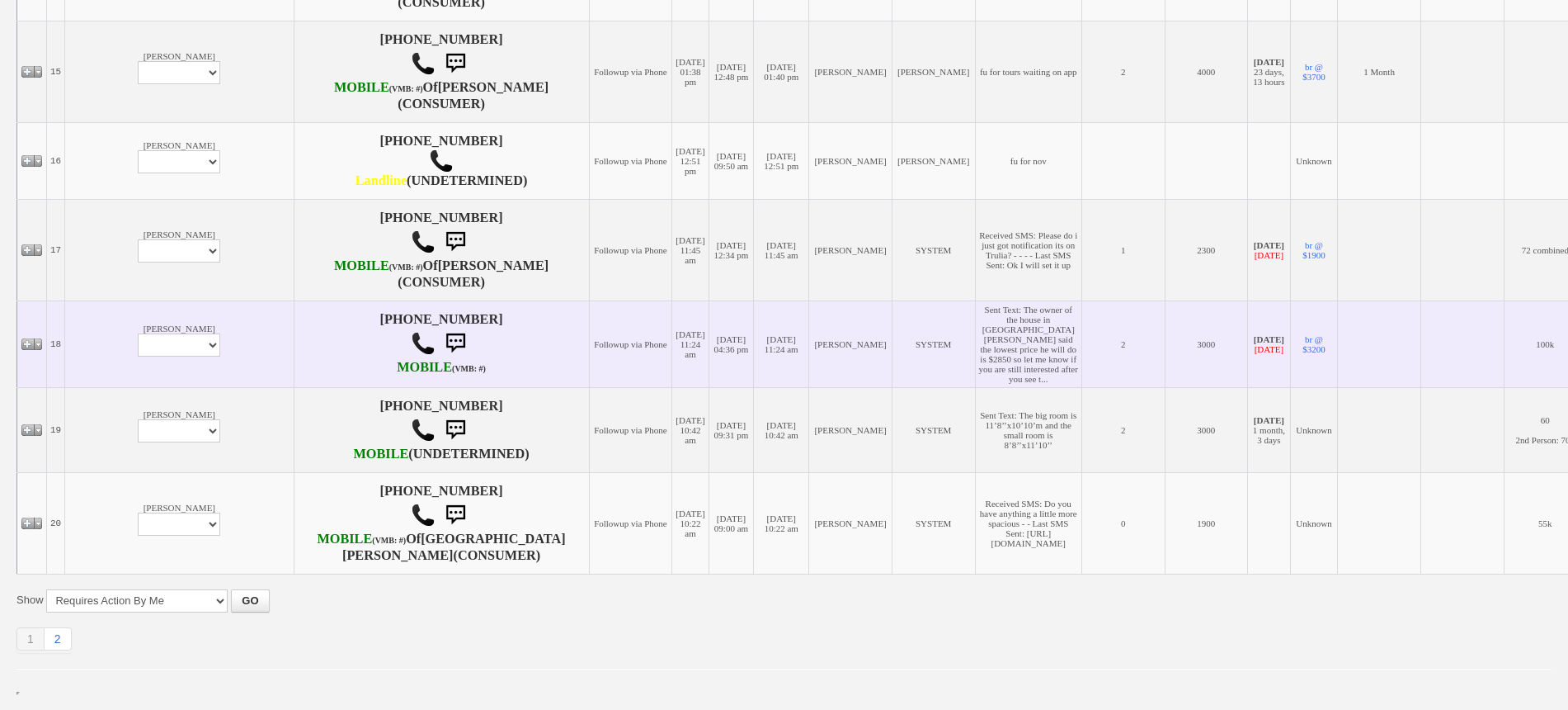
scroll to position [2047, 0]
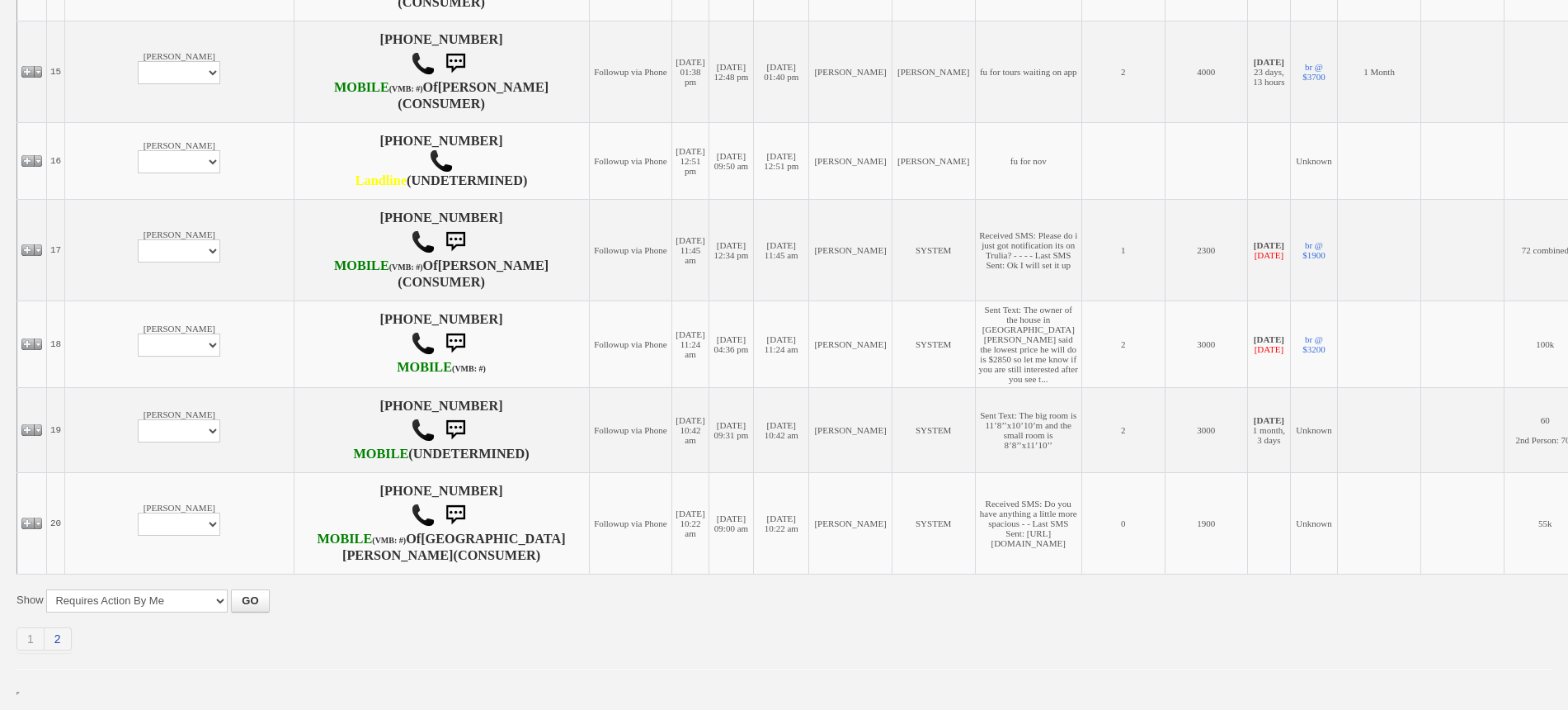
click at [59, 634] on link "2" at bounding box center [58, 639] width 27 height 23
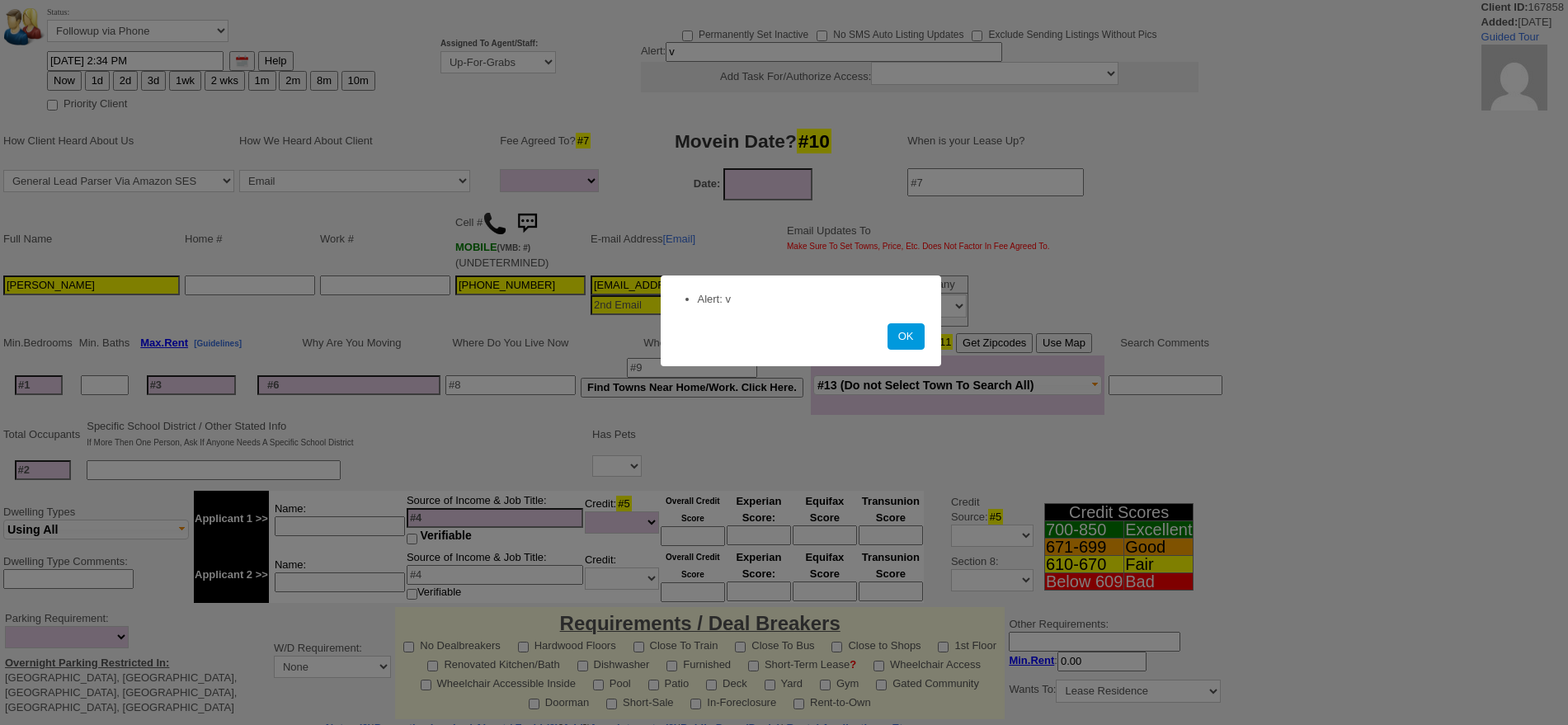
select select
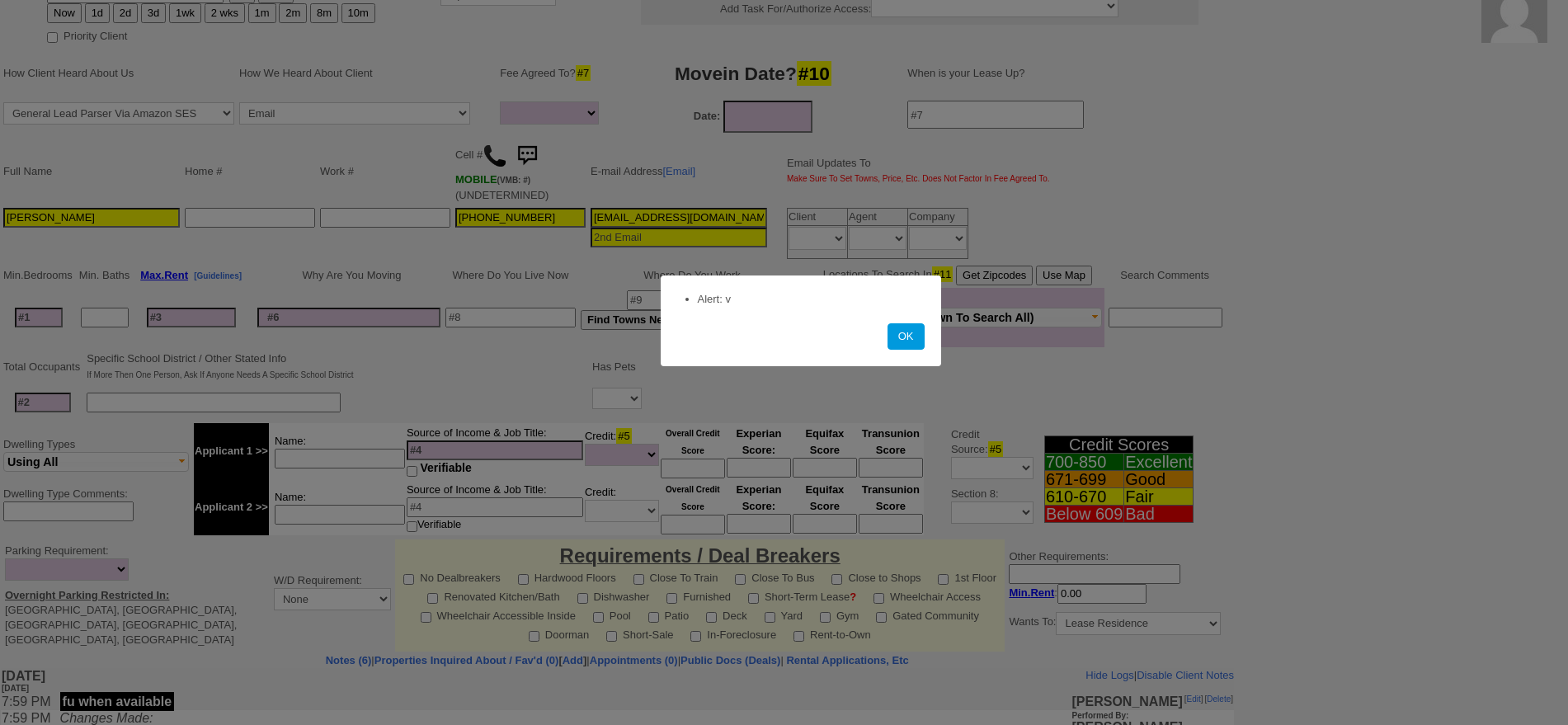
scroll to position [103, 0]
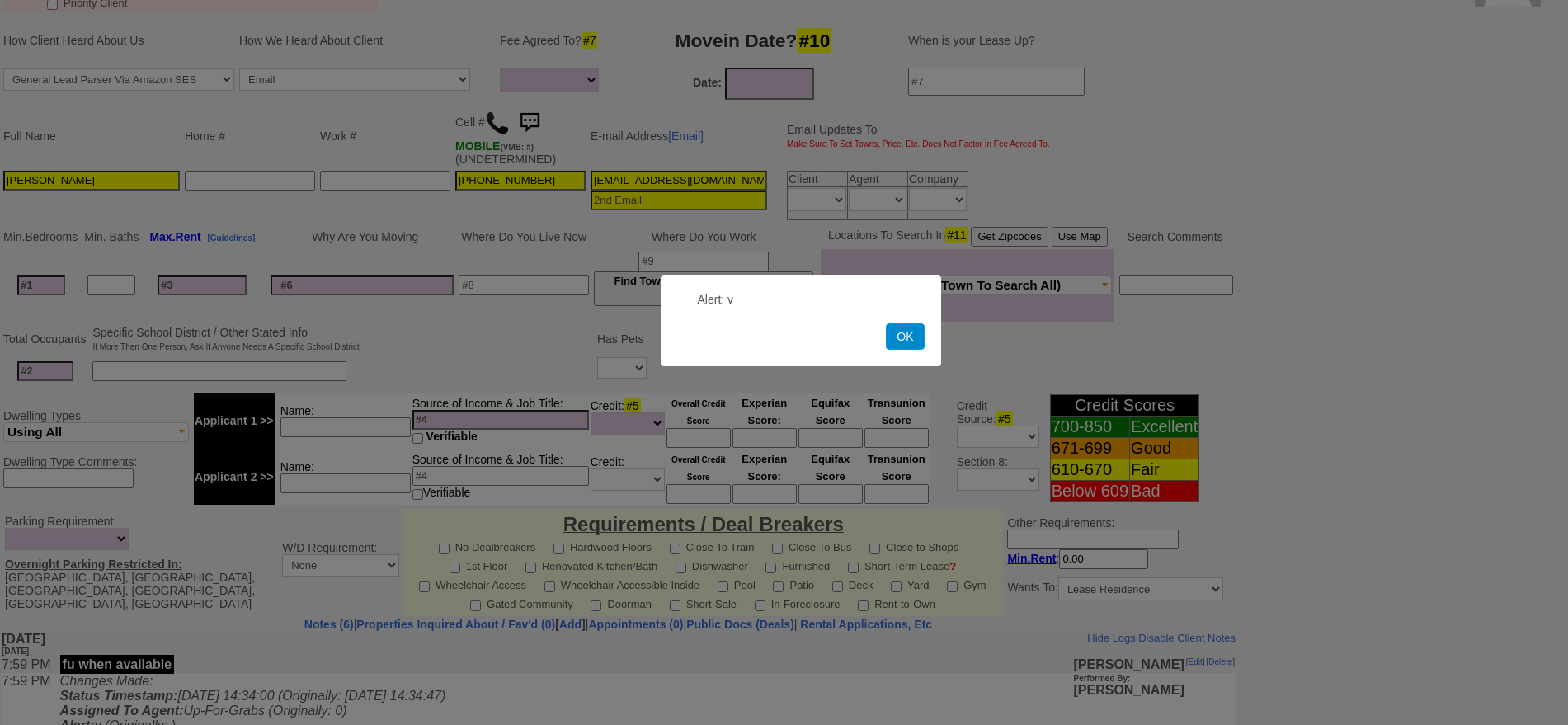
click at [903, 334] on button "OK" at bounding box center [905, 336] width 38 height 26
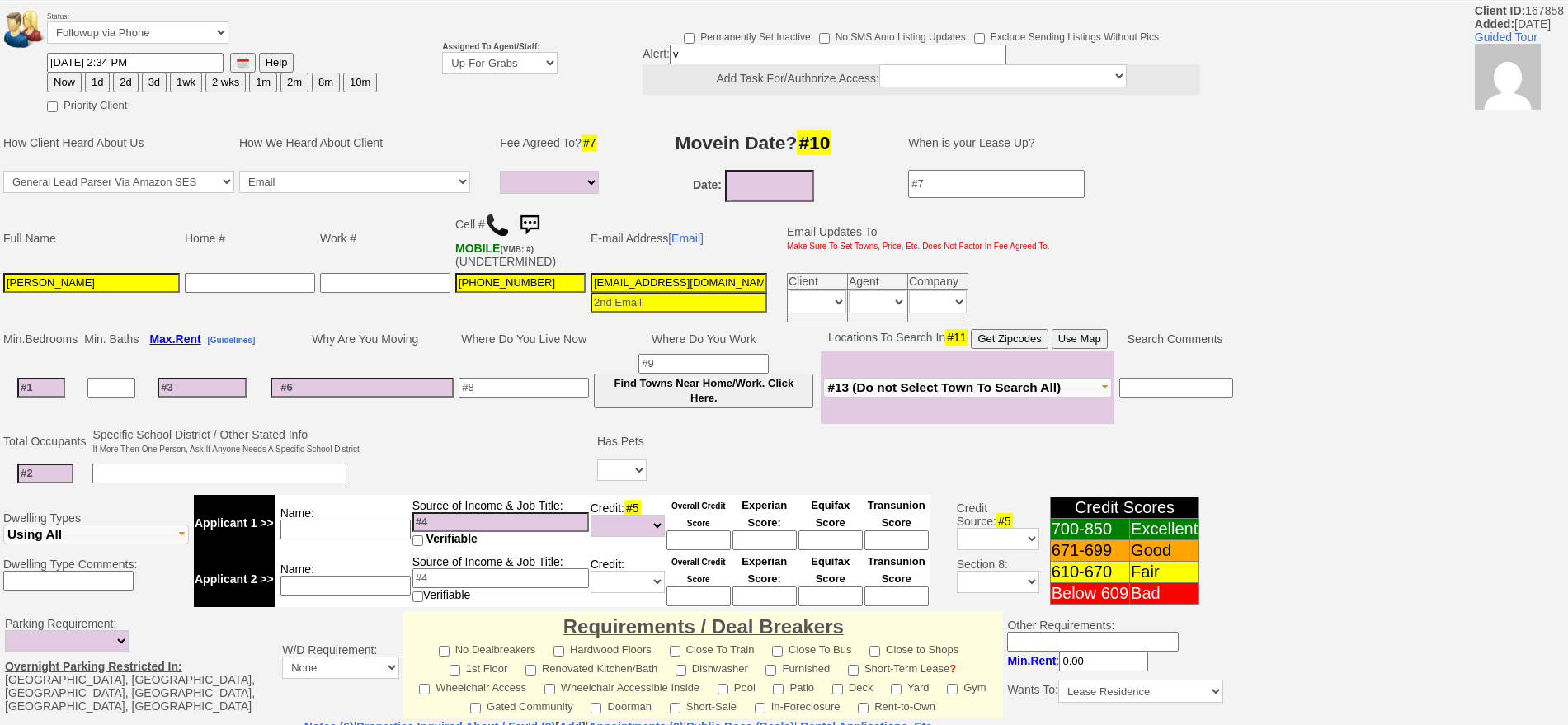
scroll to position [65, 0]
